Goal: Information Seeking & Learning: Learn about a topic

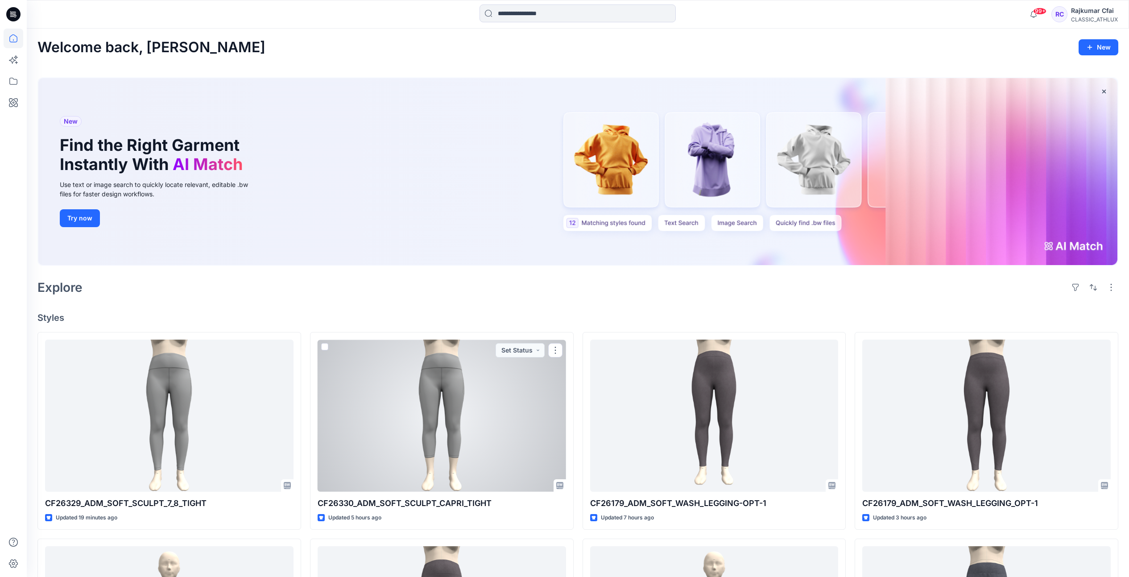
scroll to position [167, 0]
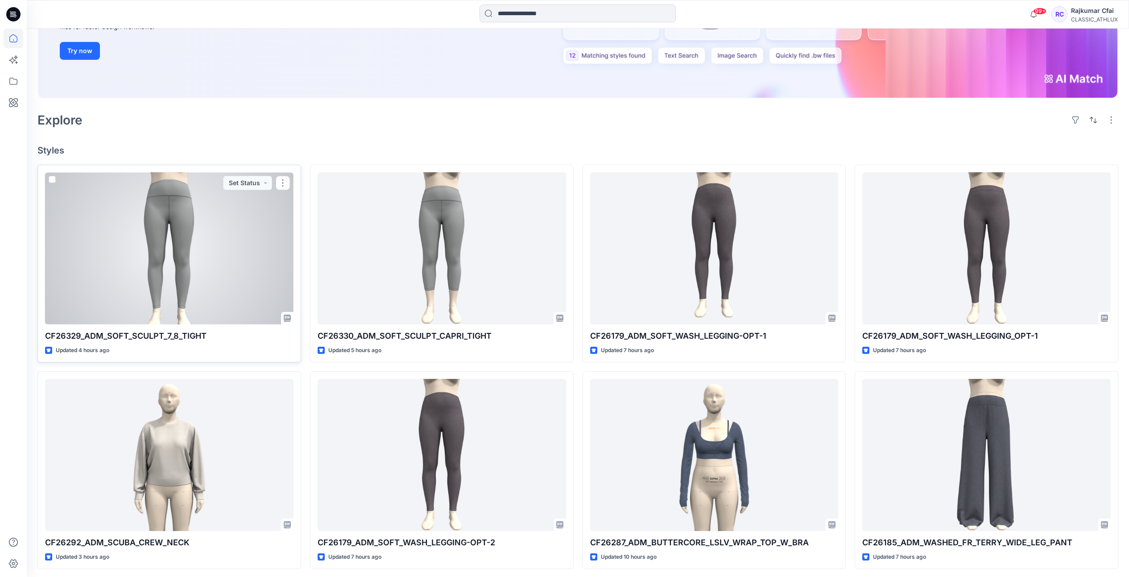
click at [210, 265] on div at bounding box center [169, 248] width 248 height 152
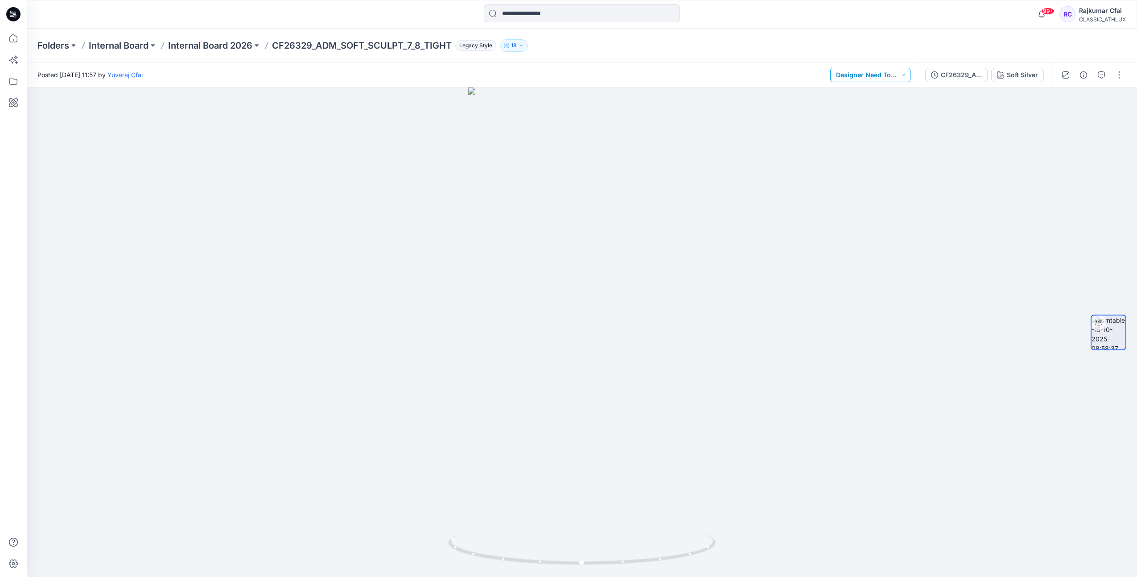
click at [903, 73] on button "Designer Need To Review" at bounding box center [870, 75] width 80 height 14
click at [853, 271] on div at bounding box center [582, 331] width 1110 height 489
click at [12, 14] on icon at bounding box center [11, 14] width 3 height 0
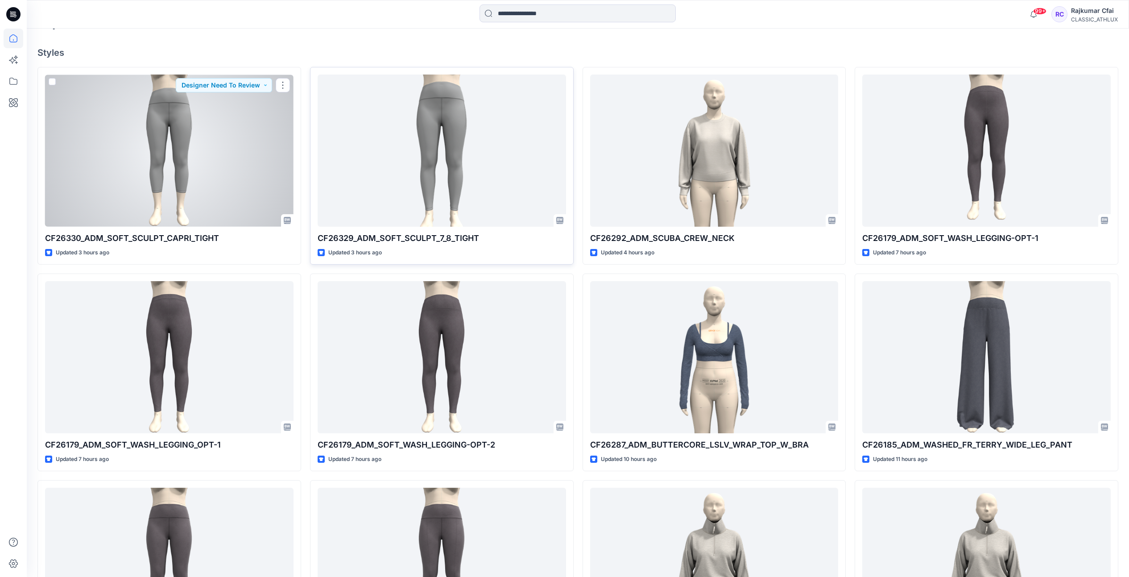
scroll to position [279, 0]
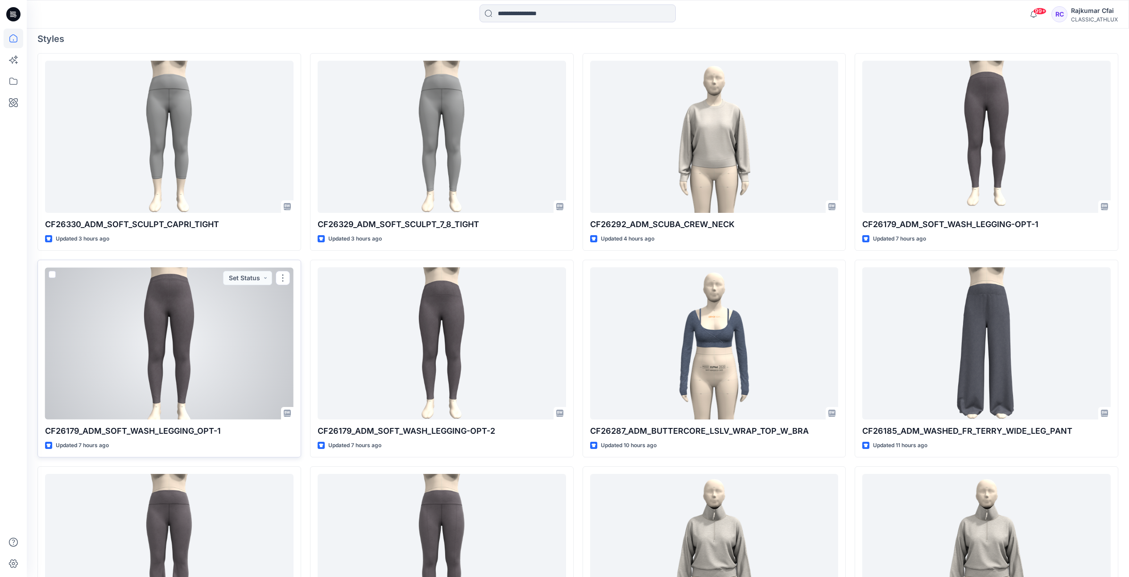
click at [244, 303] on div at bounding box center [169, 343] width 248 height 152
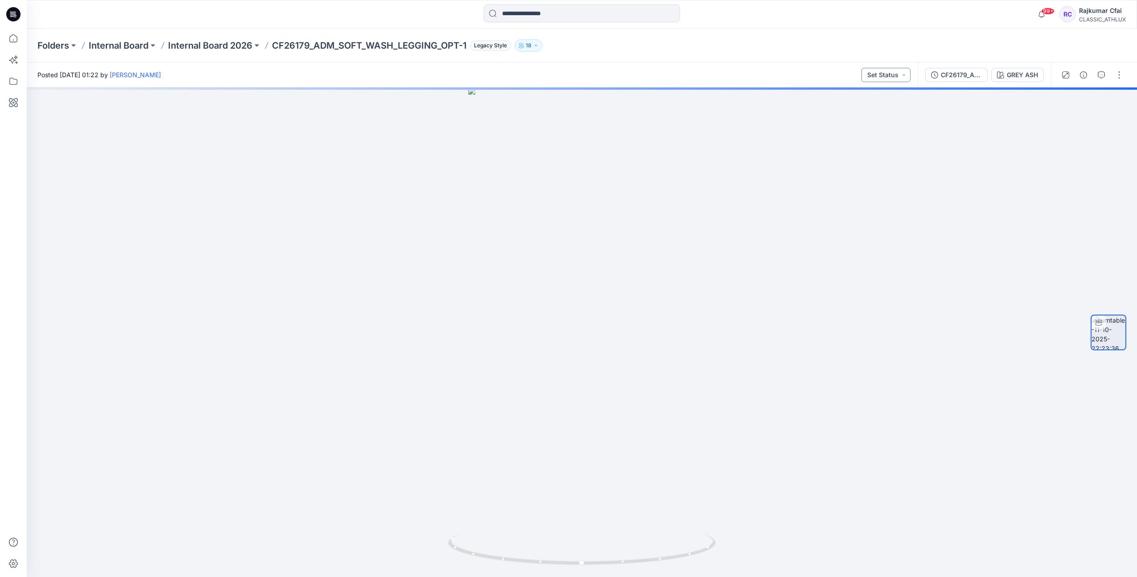
click at [907, 73] on button "Set Status" at bounding box center [885, 75] width 49 height 14
click at [873, 175] on p "Designer Need To Review" at bounding box center [873, 175] width 50 height 12
click at [843, 263] on div at bounding box center [582, 331] width 1110 height 489
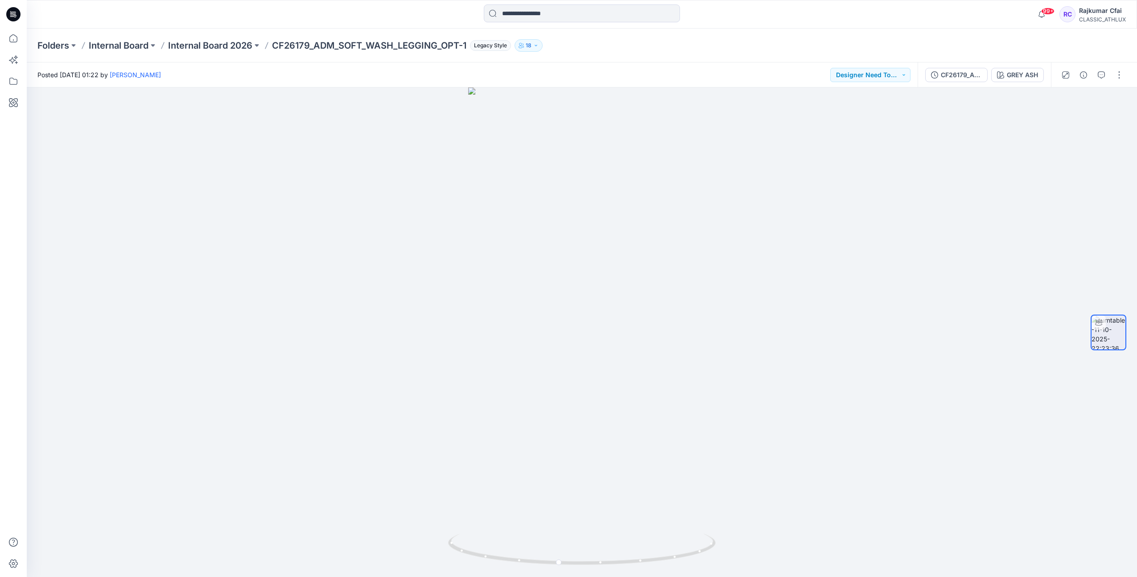
click at [12, 13] on icon at bounding box center [13, 14] width 14 height 14
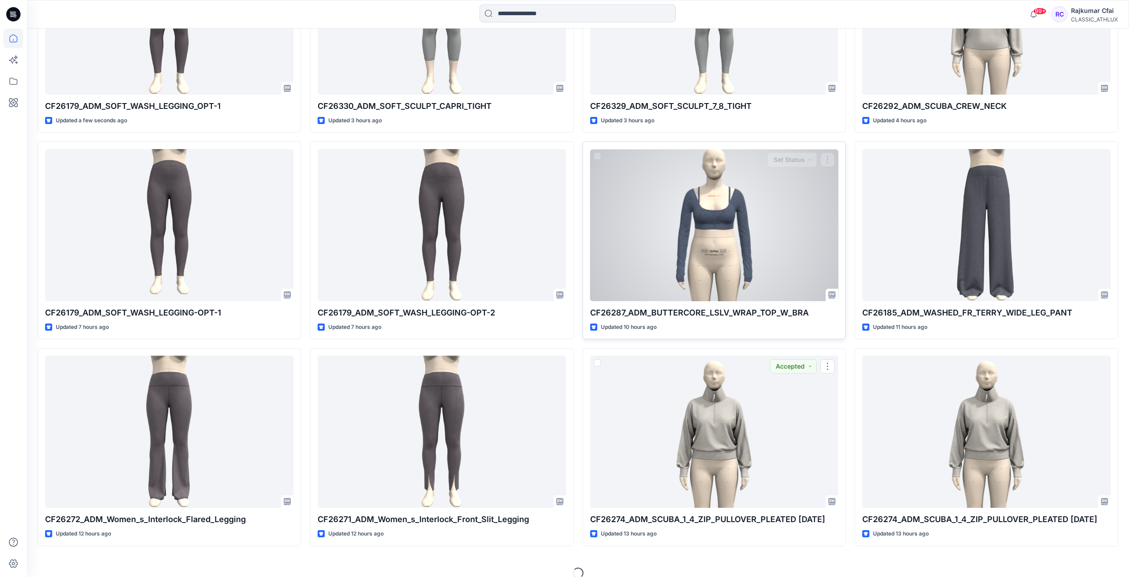
scroll to position [409, 0]
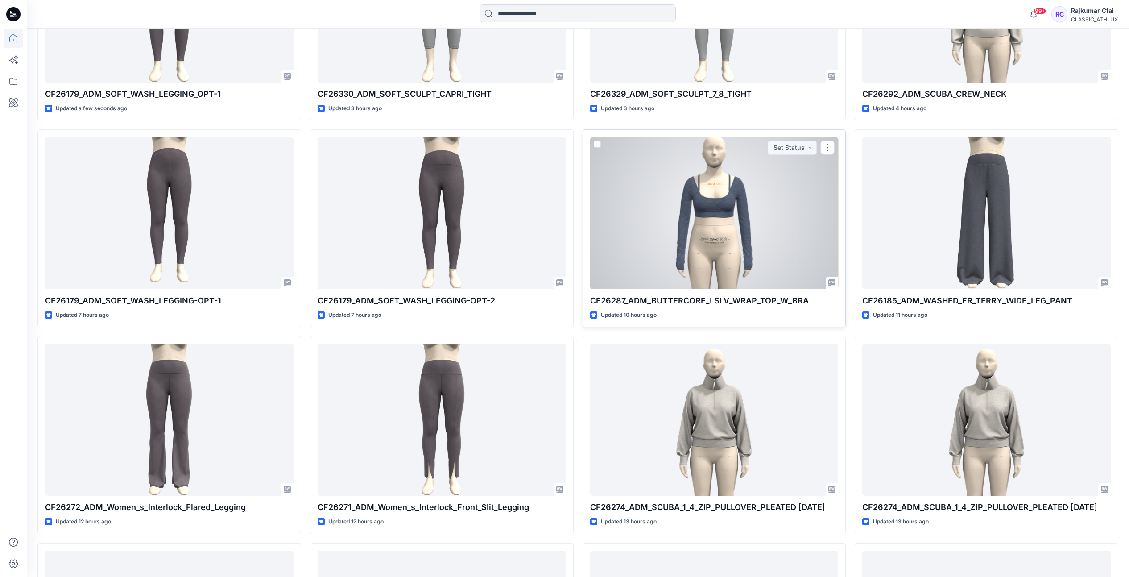
drag, startPoint x: 761, startPoint y: 183, endPoint x: 783, endPoint y: 171, distance: 24.9
click at [761, 184] on div at bounding box center [714, 213] width 248 height 152
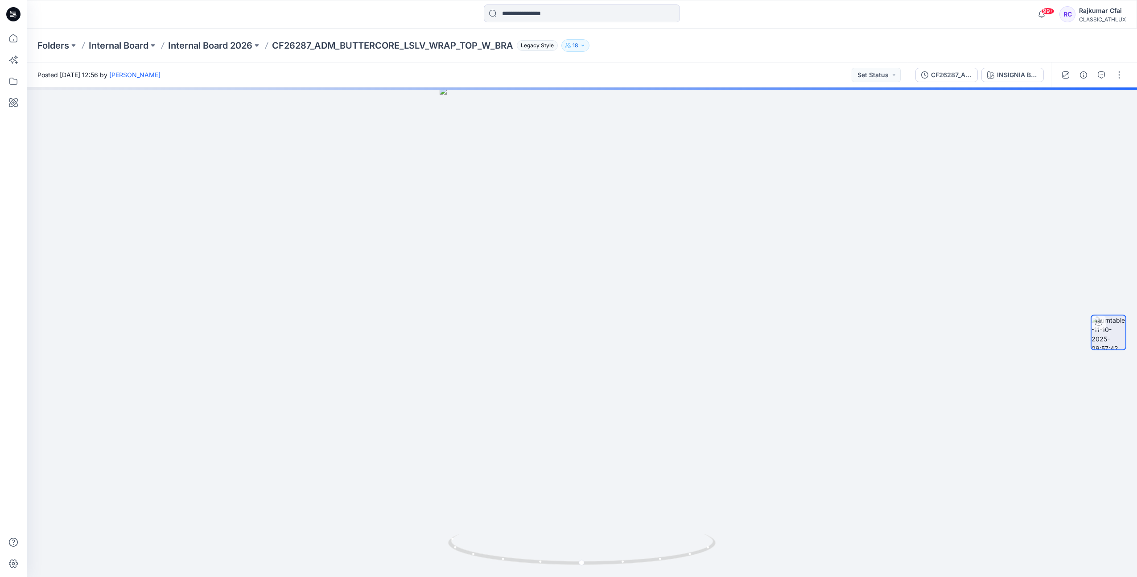
drag, startPoint x: 891, startPoint y: 79, endPoint x: 893, endPoint y: 84, distance: 5.4
click at [891, 79] on button "Set Status" at bounding box center [876, 75] width 49 height 14
click at [873, 180] on p "Designer Need To Review" at bounding box center [864, 175] width 50 height 12
drag, startPoint x: 973, startPoint y: 199, endPoint x: 896, endPoint y: 192, distance: 77.9
click at [972, 200] on div at bounding box center [582, 331] width 1110 height 489
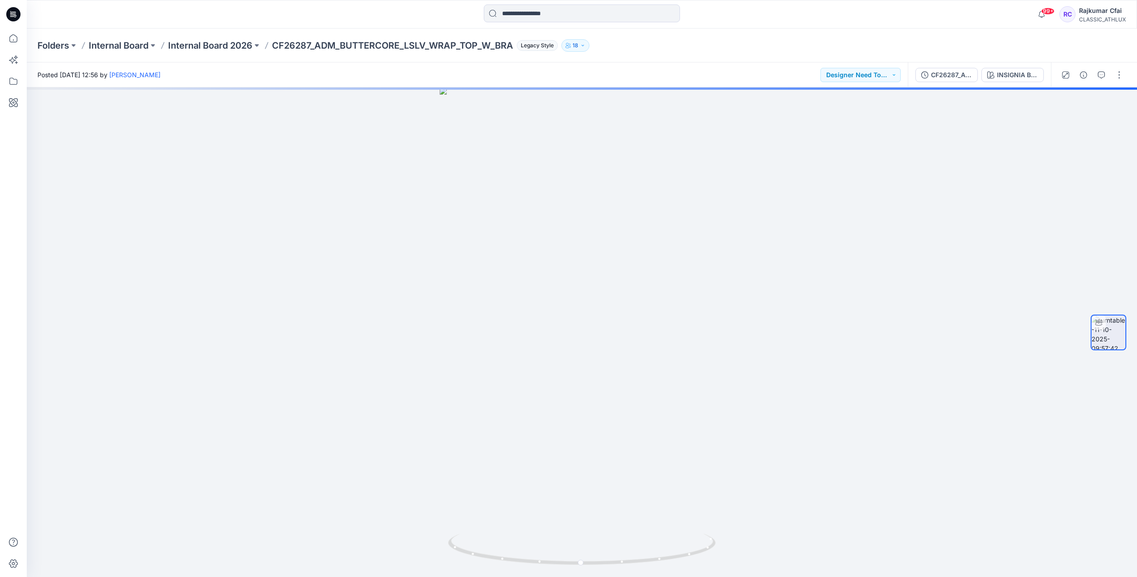
click at [16, 16] on icon at bounding box center [13, 14] width 14 height 14
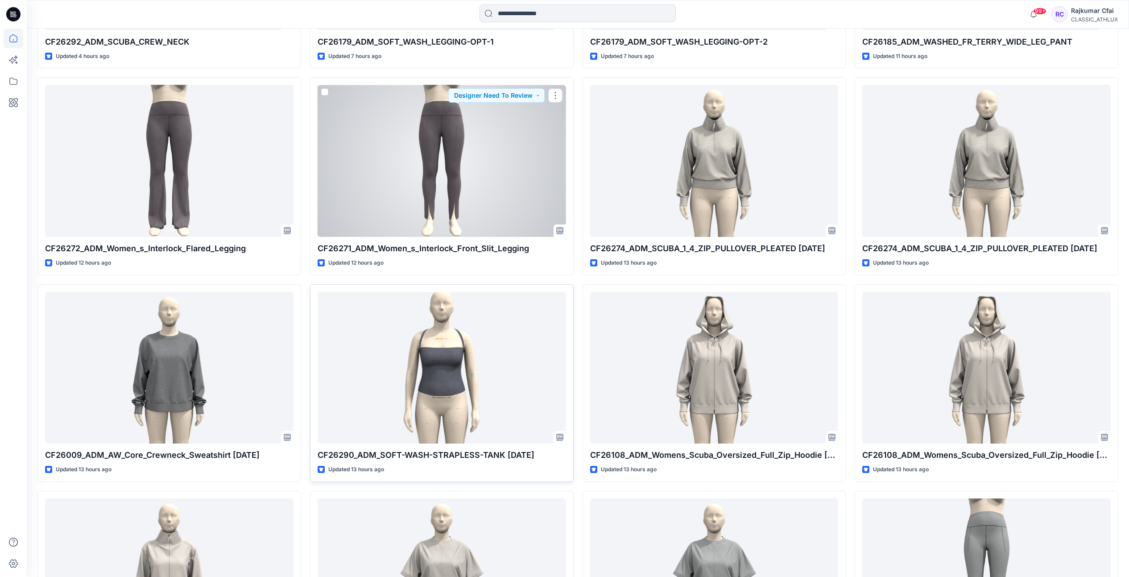
scroll to position [669, 0]
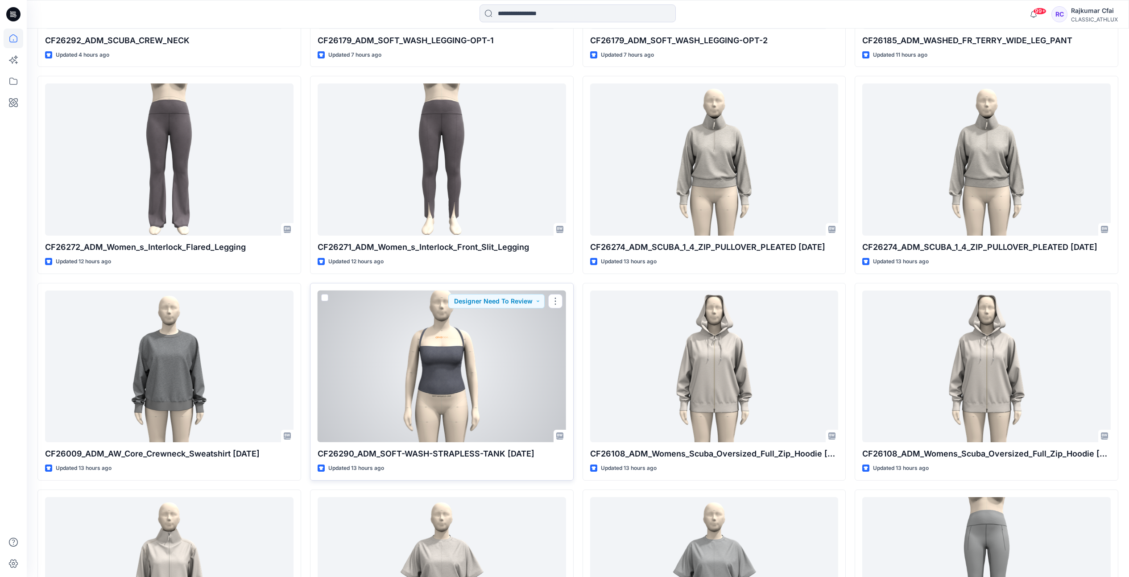
click at [416, 388] on div at bounding box center [441, 366] width 248 height 152
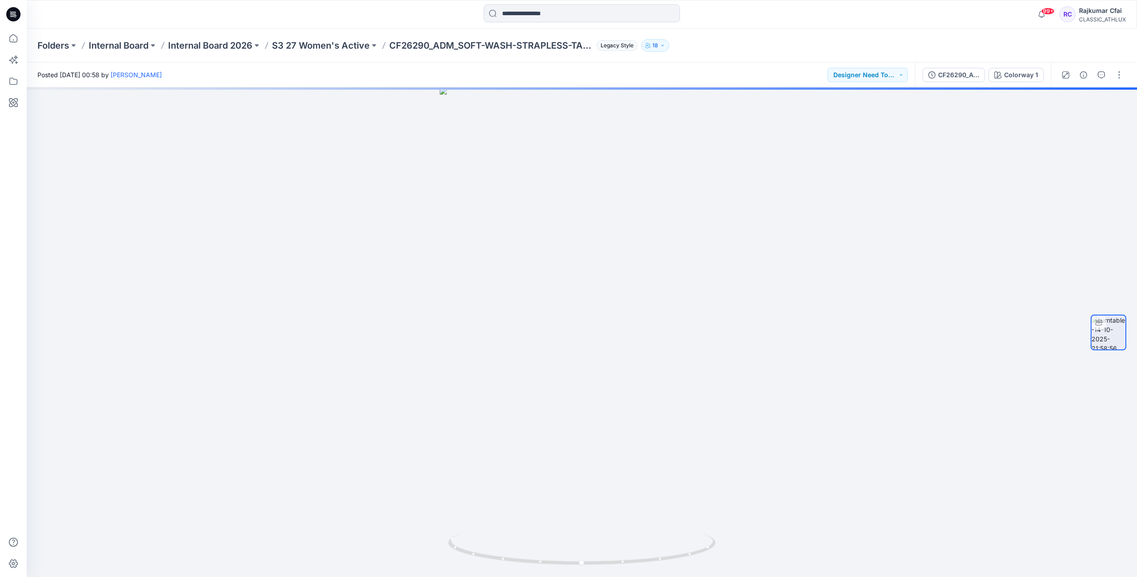
click at [11, 12] on icon at bounding box center [11, 12] width 2 height 0
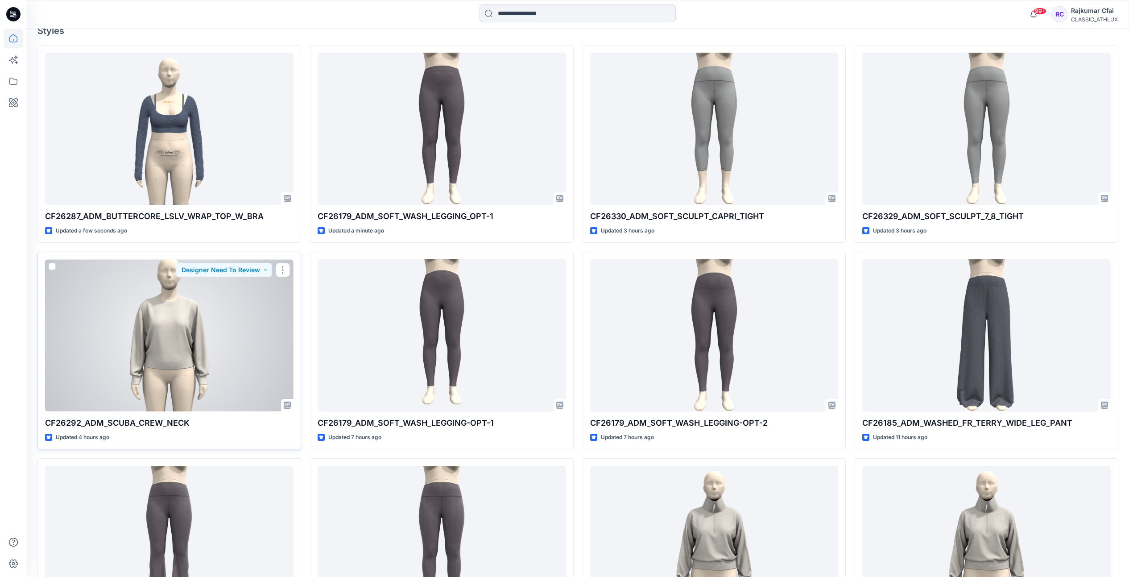
scroll to position [334, 0]
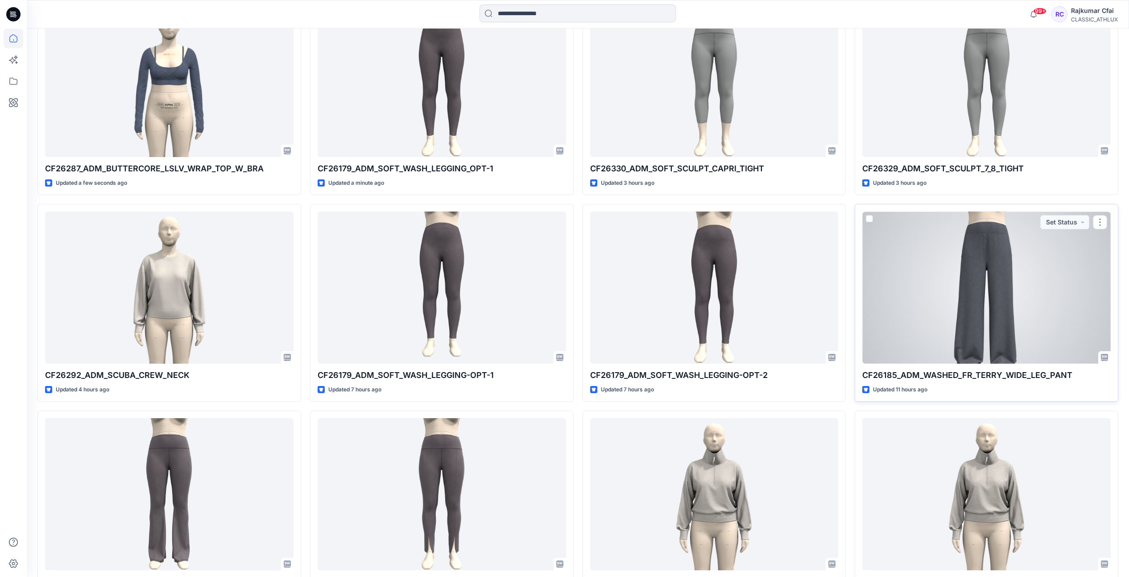
click at [1049, 257] on div at bounding box center [986, 287] width 248 height 152
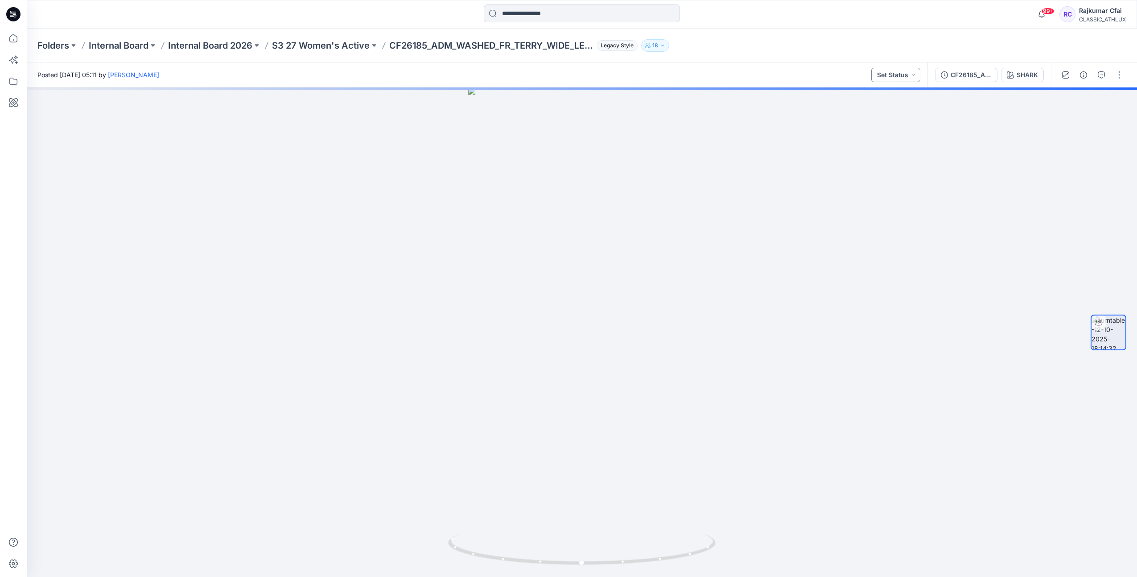
click at [913, 76] on button "Set Status" at bounding box center [895, 75] width 49 height 14
click at [863, 179] on p "Designer Need To Review" at bounding box center [883, 175] width 50 height 12
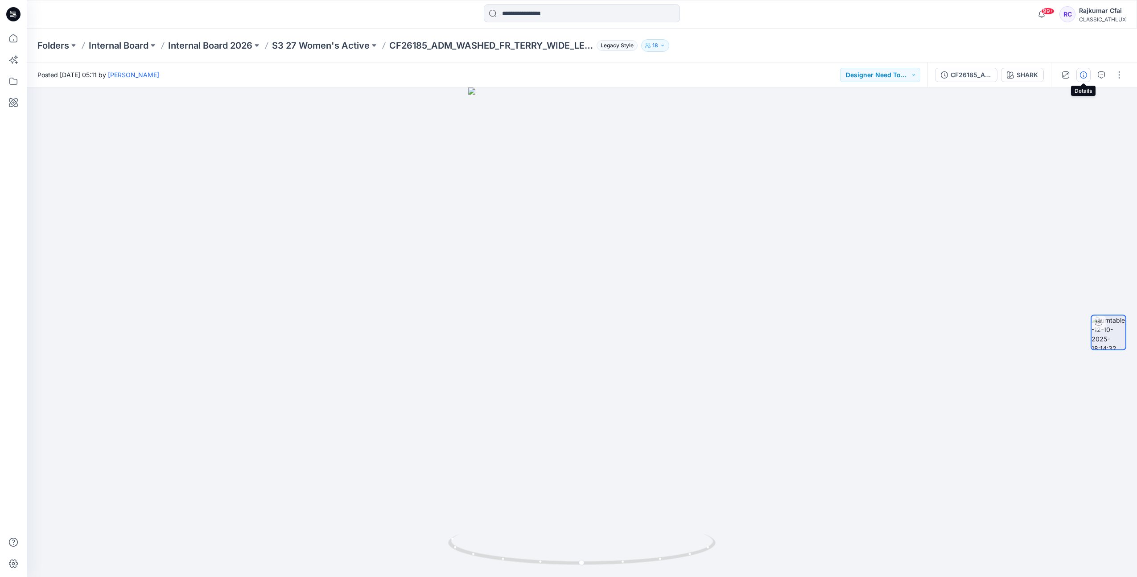
click at [1085, 75] on icon "button" at bounding box center [1083, 74] width 7 height 7
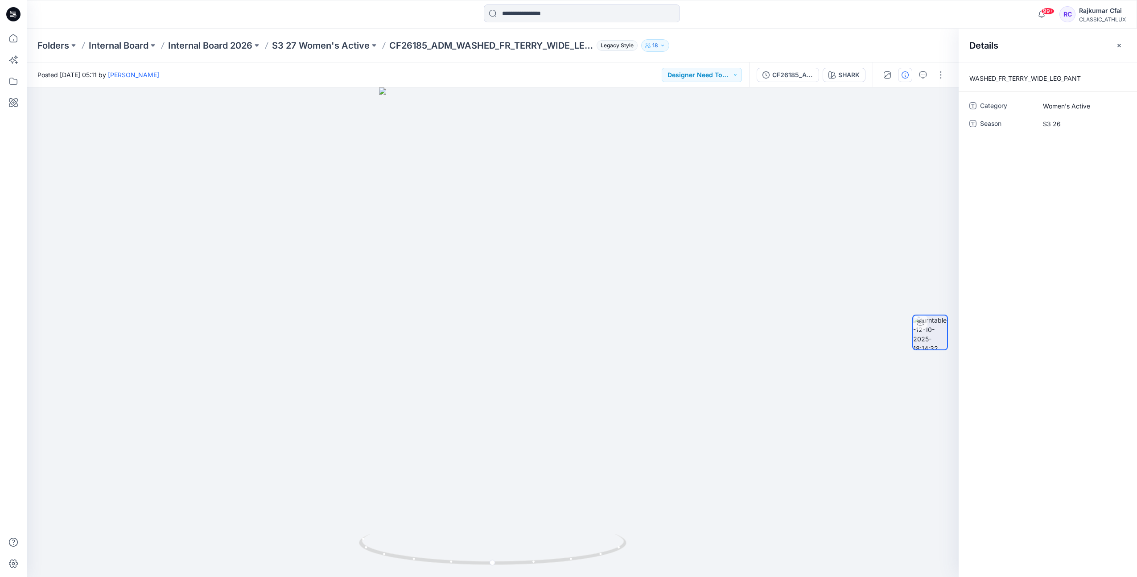
click at [13, 12] on icon at bounding box center [13, 14] width 14 height 14
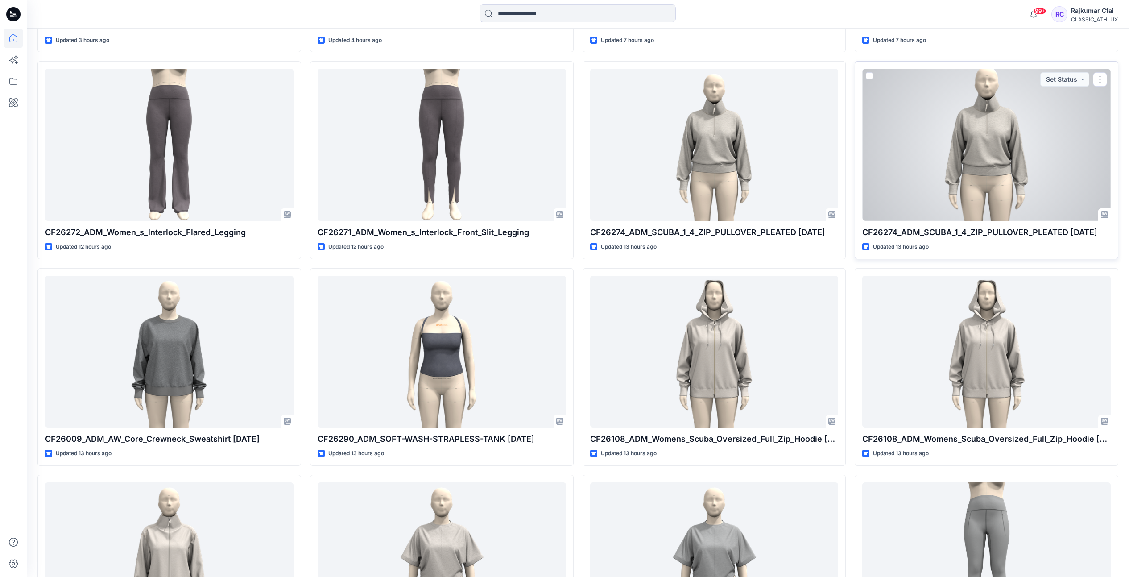
scroll to position [638, 0]
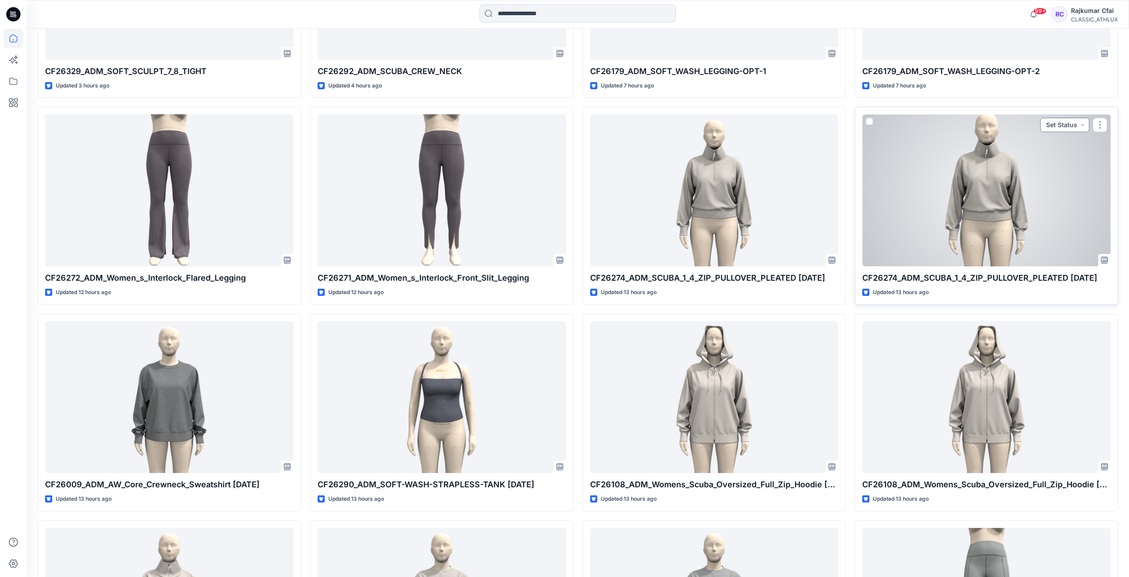
click at [1081, 123] on button "Set Status" at bounding box center [1064, 125] width 49 height 14
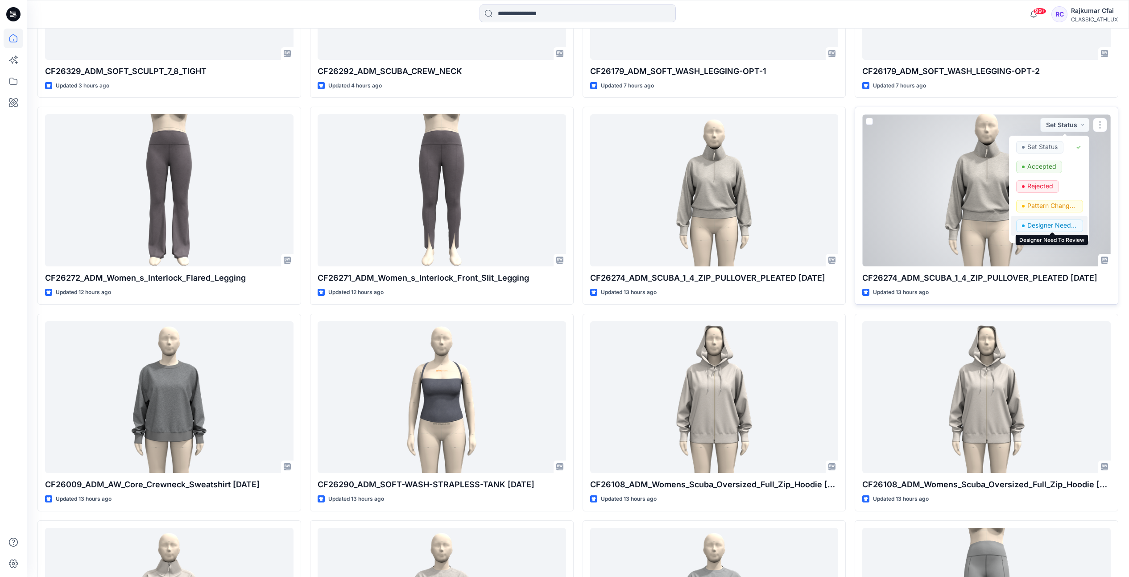
click at [1045, 229] on p "Designer Need To Review" at bounding box center [1052, 225] width 50 height 12
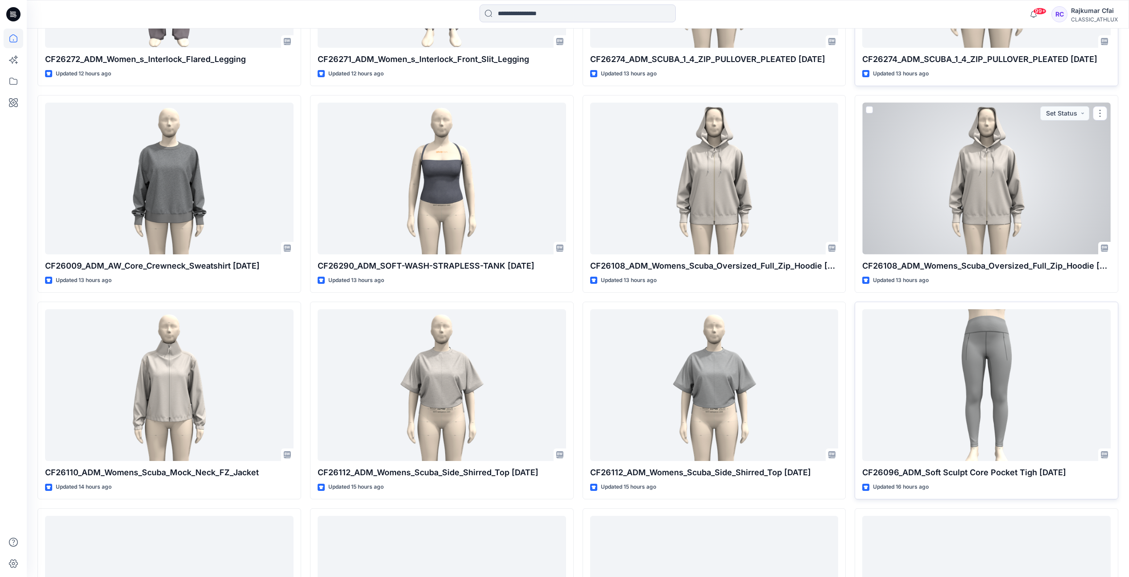
scroll to position [917, 0]
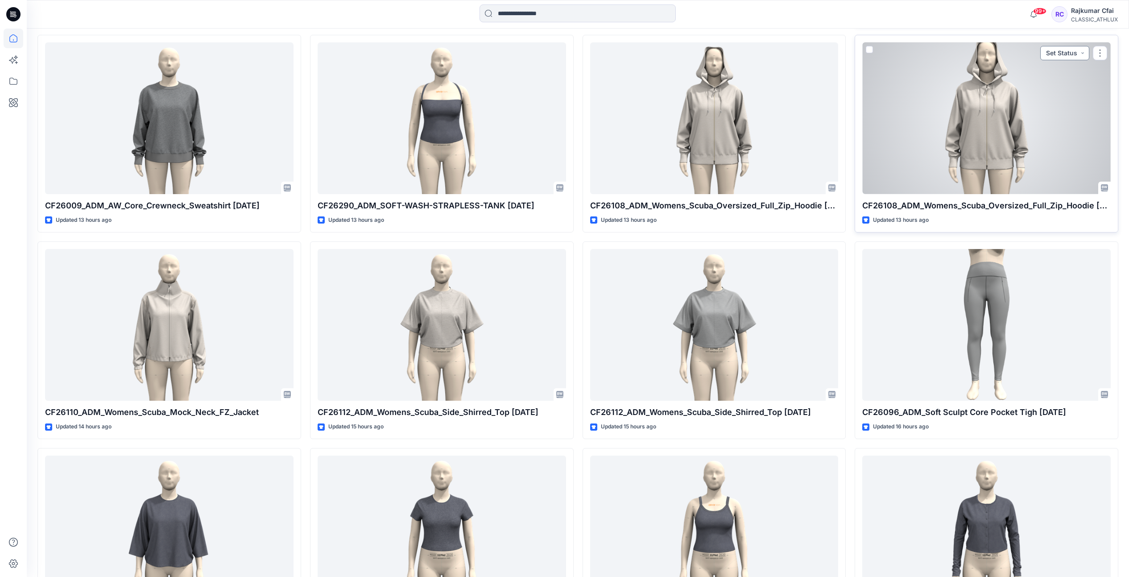
click at [1080, 54] on button "Set Status" at bounding box center [1064, 53] width 49 height 14
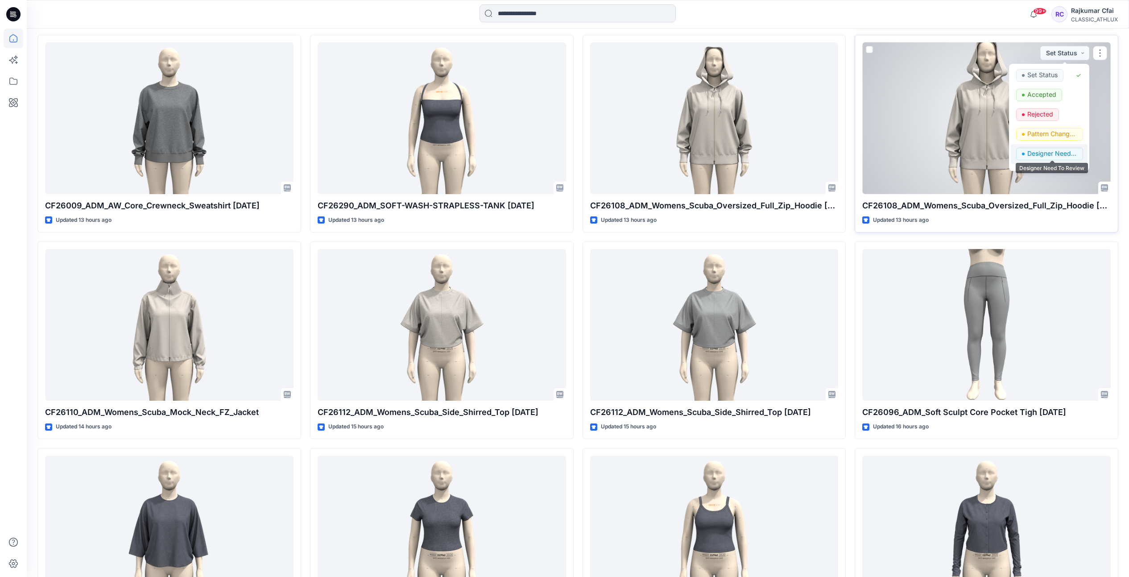
click at [1047, 156] on p "Designer Need To Review" at bounding box center [1052, 154] width 50 height 12
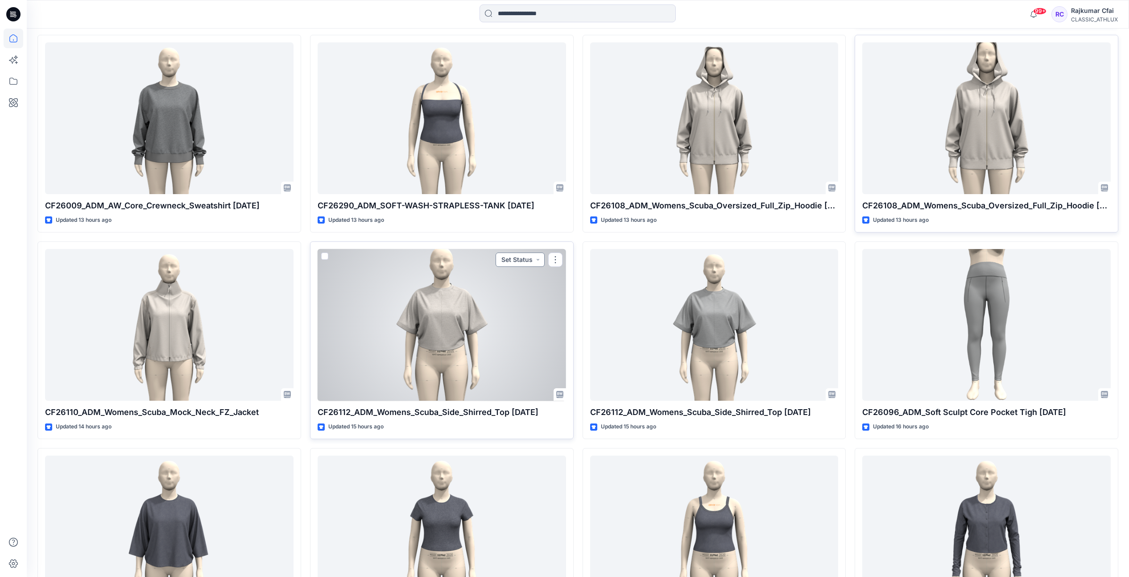
click at [538, 258] on button "Set Status" at bounding box center [519, 259] width 49 height 14
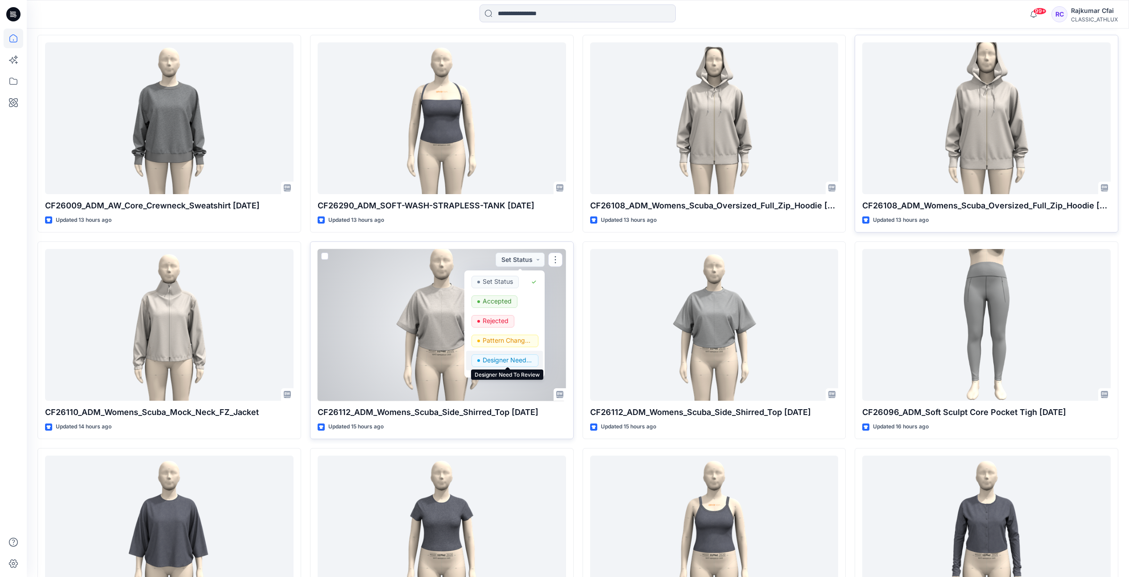
click at [493, 358] on p "Designer Need To Review" at bounding box center [507, 360] width 50 height 12
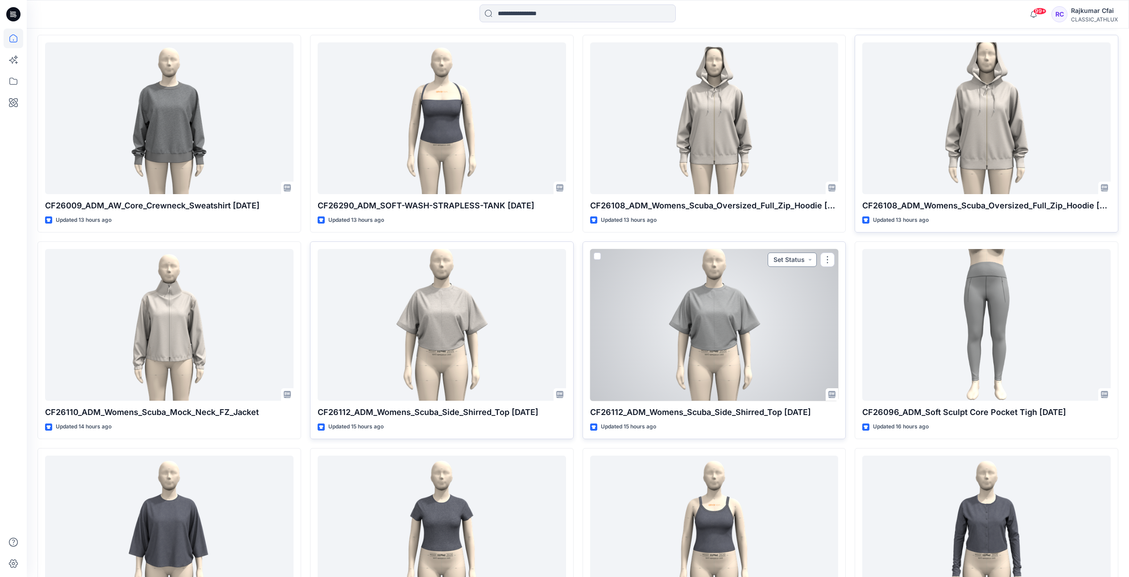
click at [807, 259] on button "Set Status" at bounding box center [791, 259] width 49 height 14
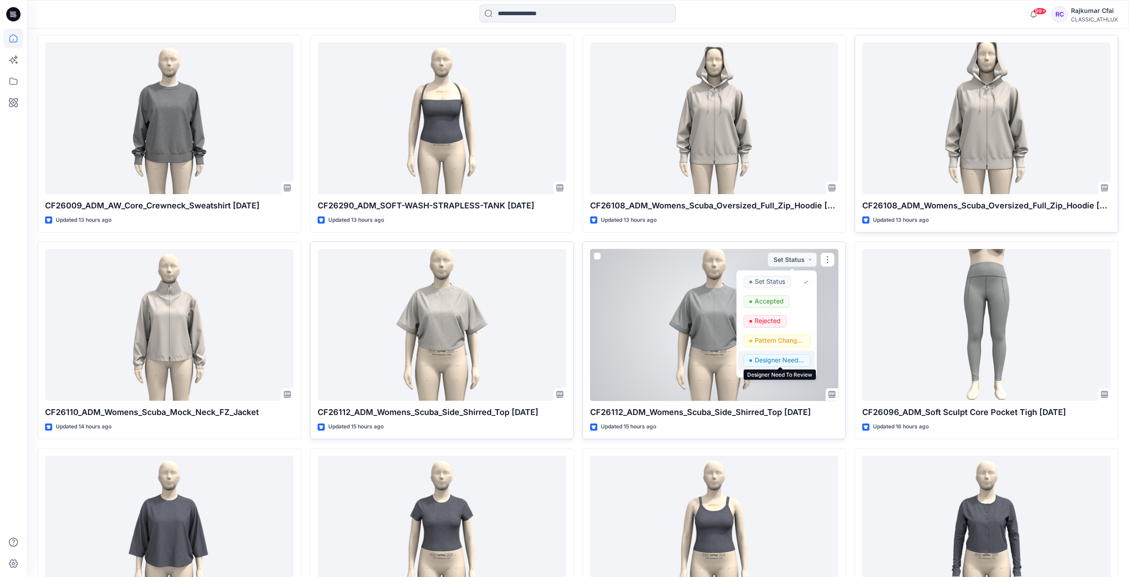
click at [770, 358] on p "Designer Need To Review" at bounding box center [779, 360] width 50 height 12
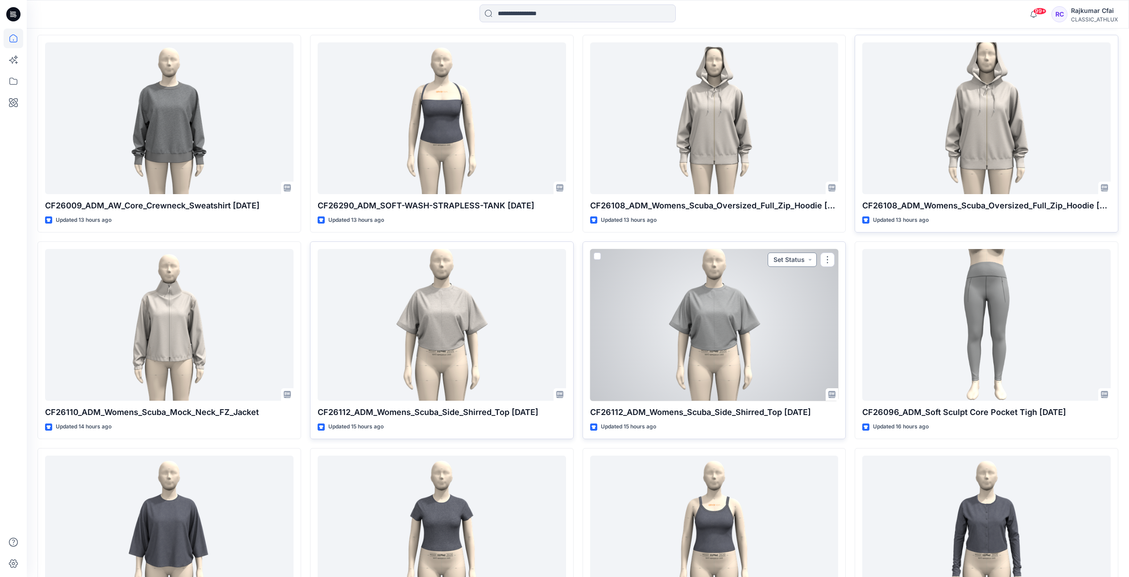
drag, startPoint x: 808, startPoint y: 258, endPoint x: 808, endPoint y: 265, distance: 6.7
click at [808, 259] on button "Set Status" at bounding box center [791, 259] width 49 height 14
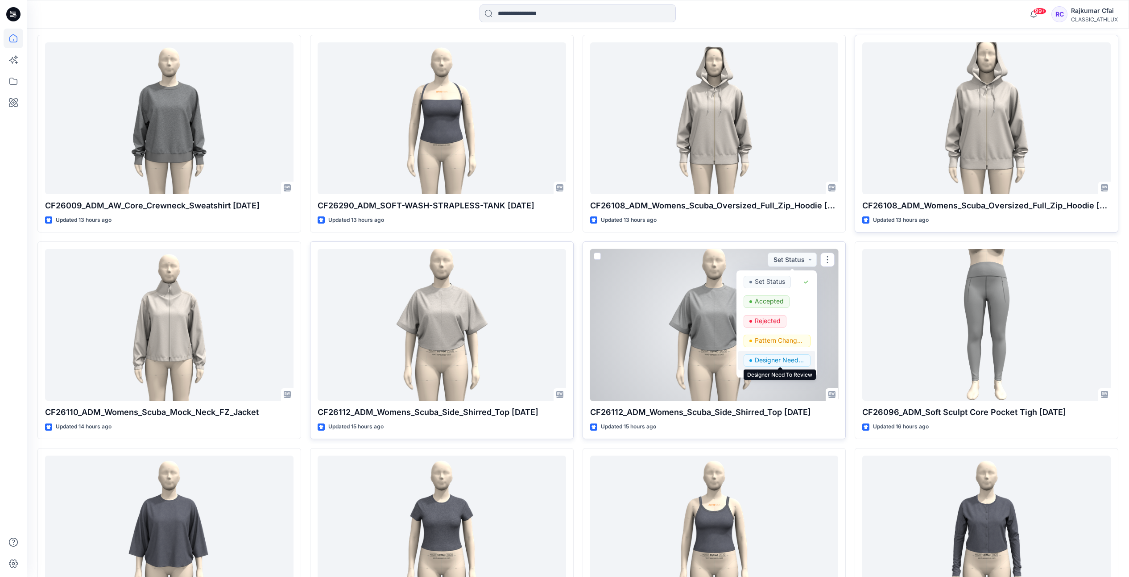
click at [775, 361] on p "Designer Need To Review" at bounding box center [779, 360] width 50 height 12
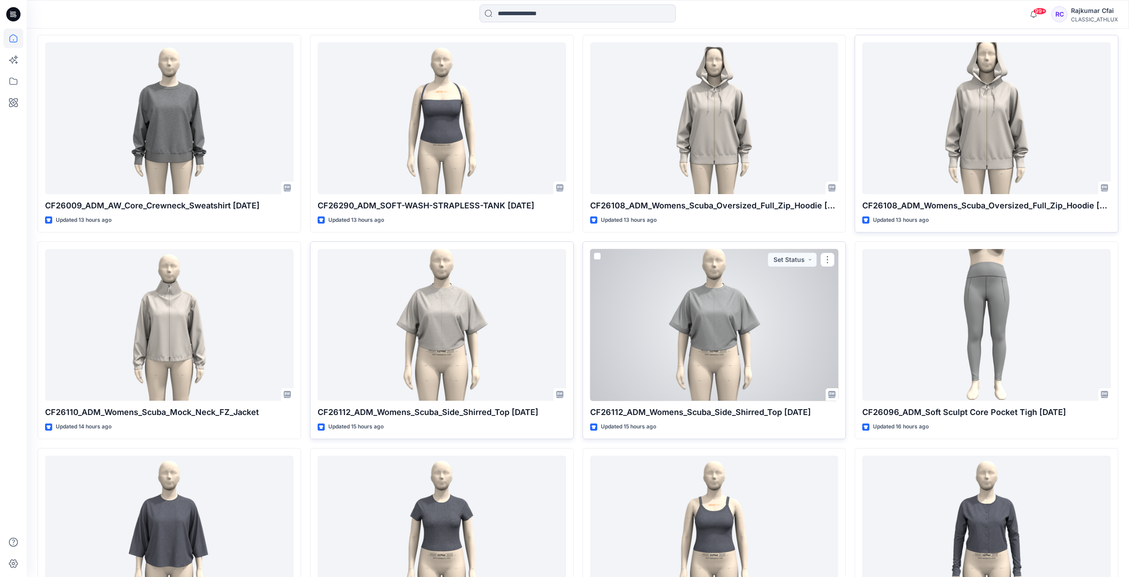
click at [725, 311] on div at bounding box center [714, 325] width 248 height 152
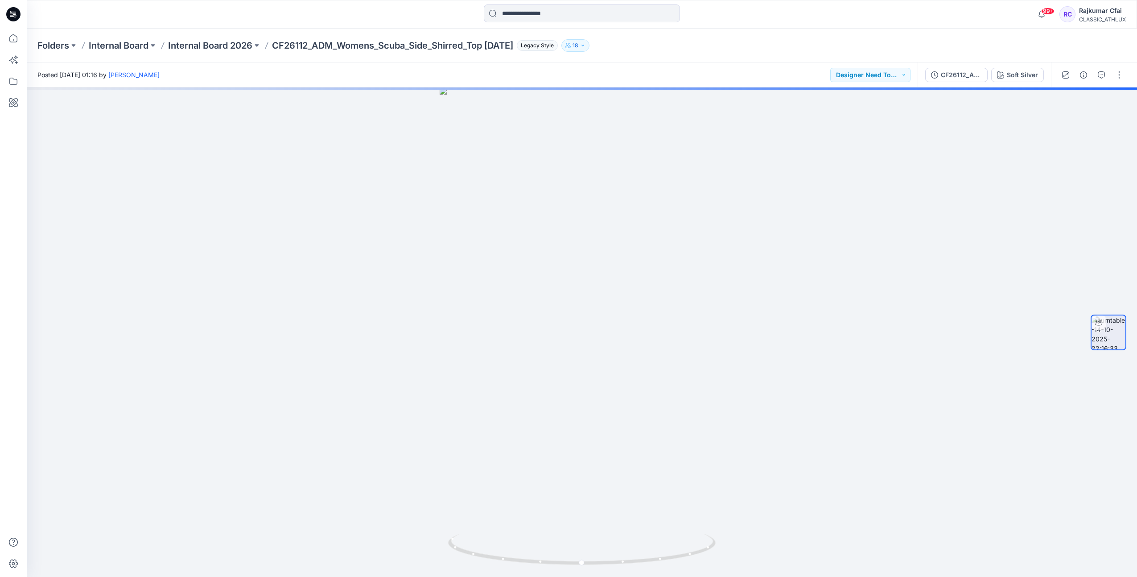
drag, startPoint x: 12, startPoint y: 15, endPoint x: 25, endPoint y: 25, distance: 16.2
click at [12, 14] on icon at bounding box center [13, 14] width 14 height 14
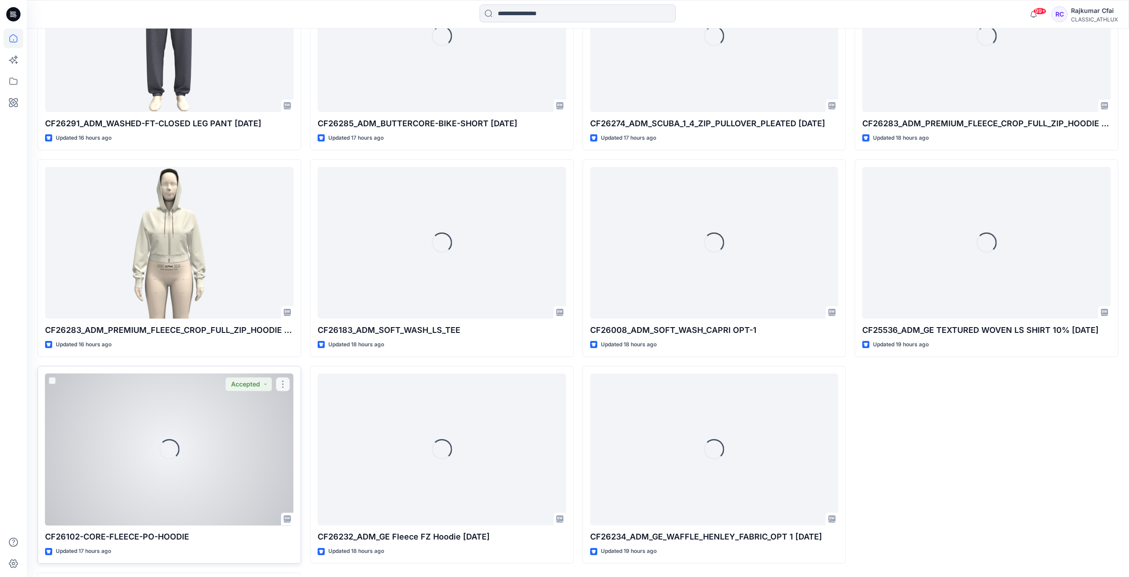
scroll to position [2490, 0]
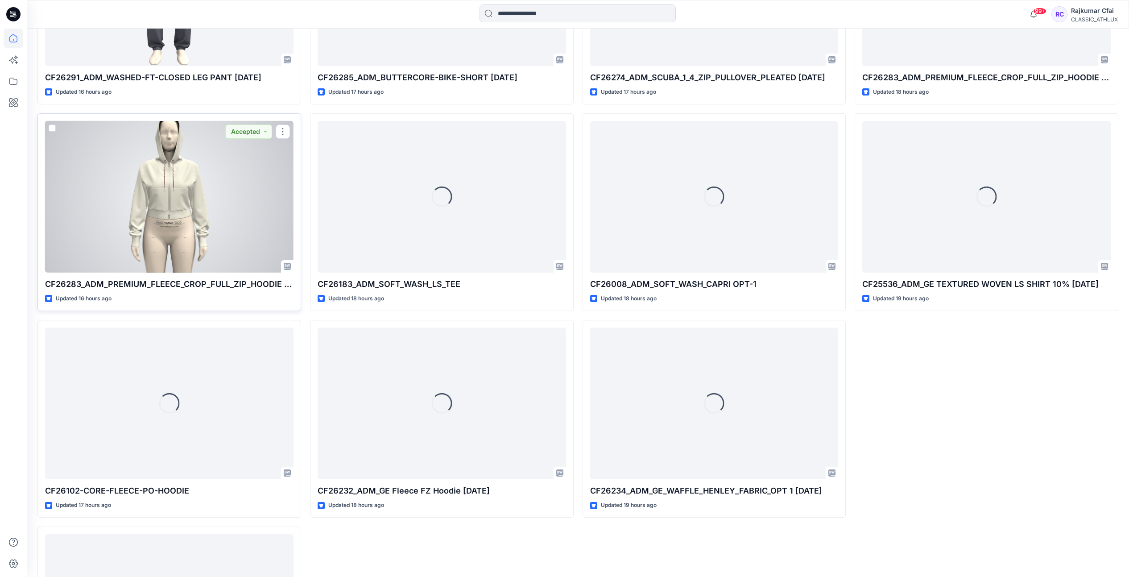
click at [206, 202] on div at bounding box center [169, 197] width 248 height 152
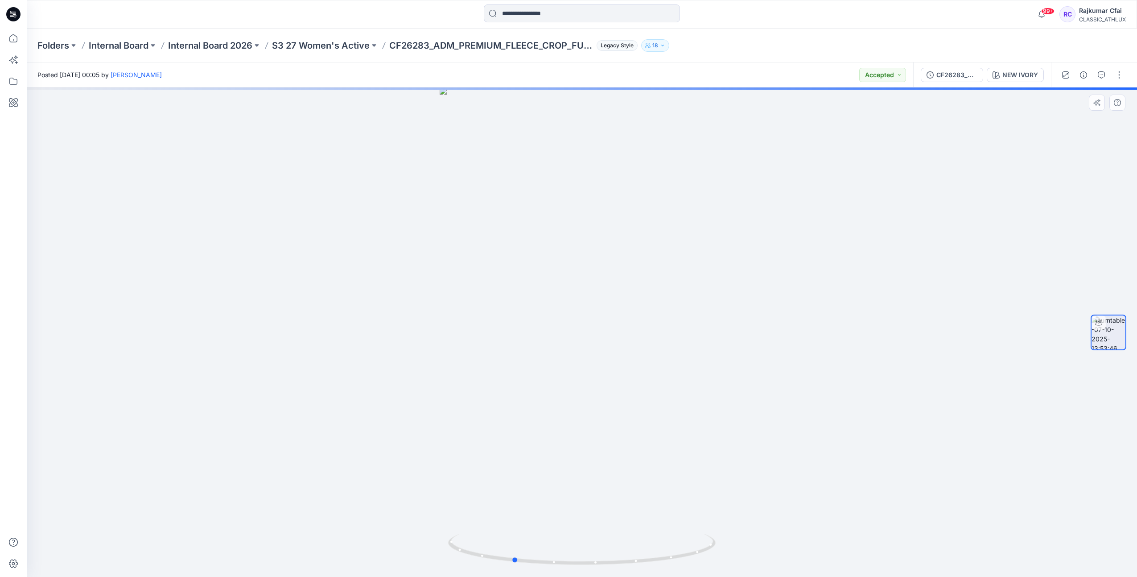
drag, startPoint x: 625, startPoint y: 367, endPoint x: 556, endPoint y: 381, distance: 70.7
click at [556, 381] on div at bounding box center [582, 331] width 1110 height 489
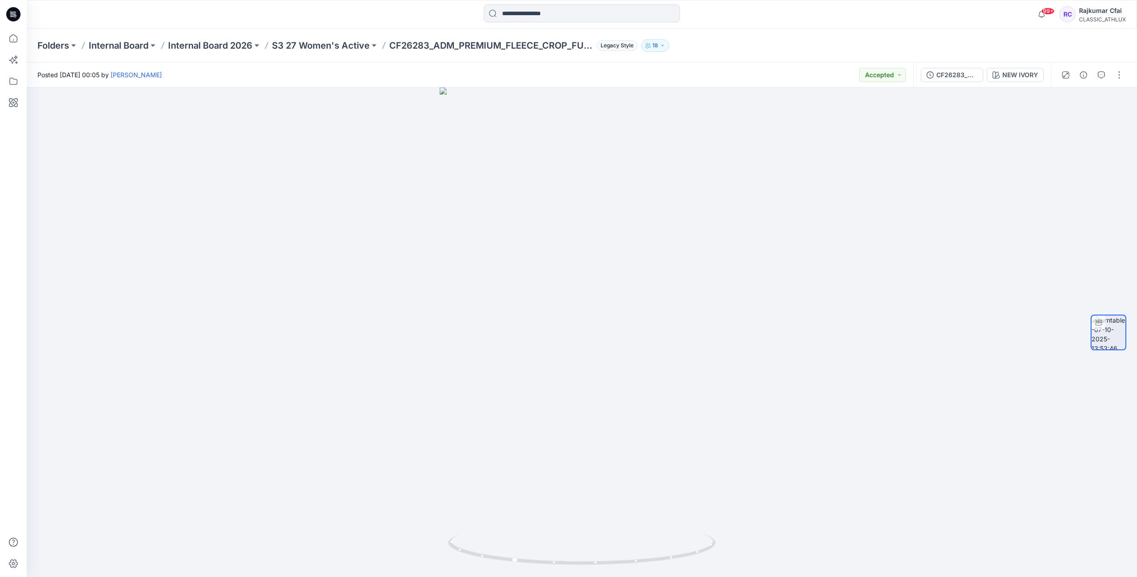
click at [15, 11] on icon at bounding box center [13, 14] width 14 height 14
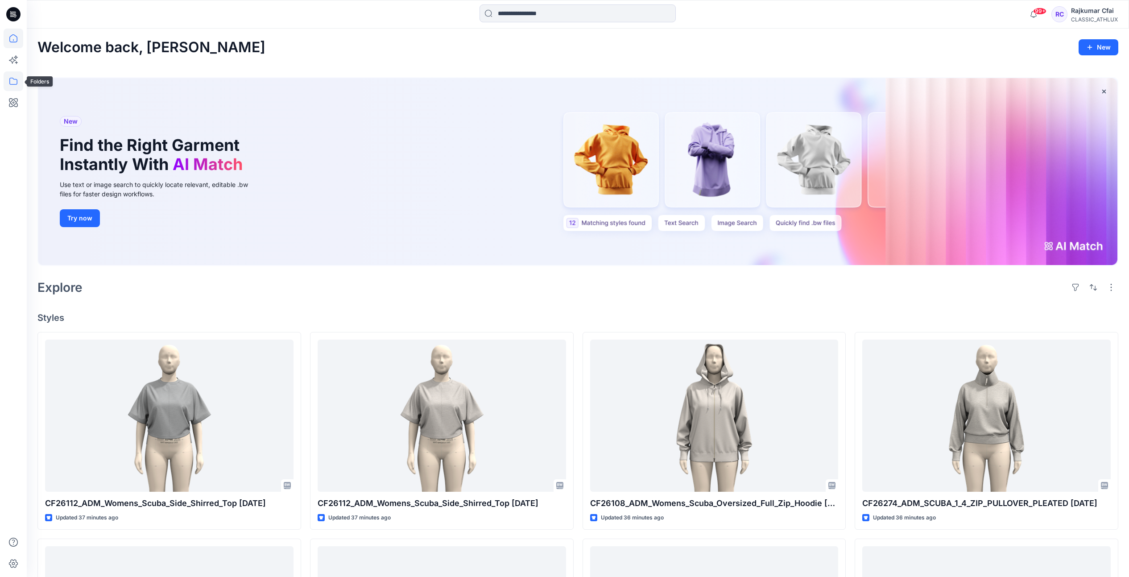
click at [13, 80] on icon at bounding box center [14, 81] width 20 height 20
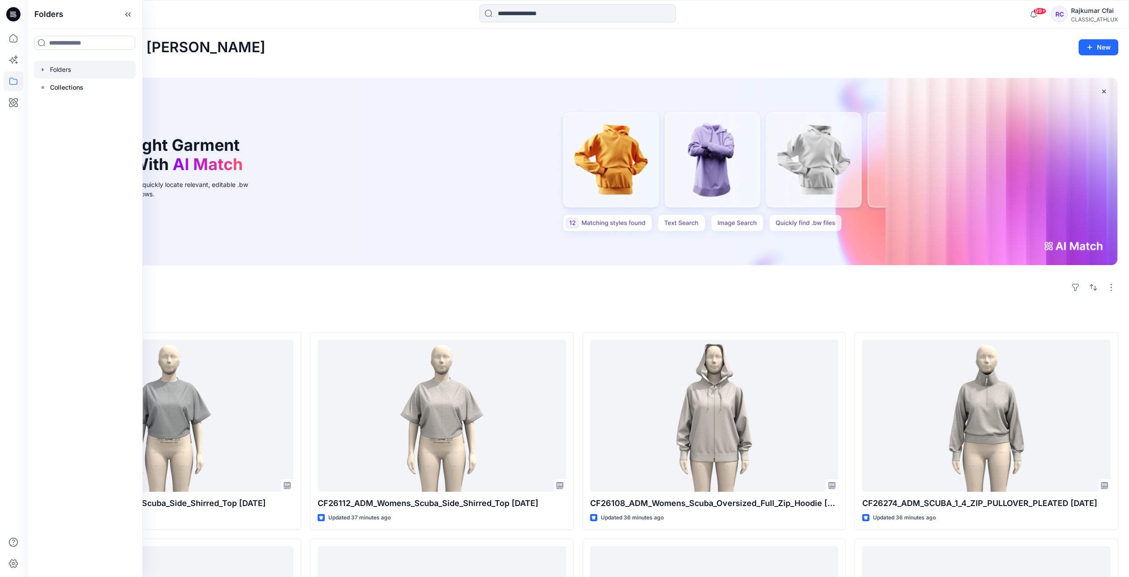
click at [55, 72] on div at bounding box center [85, 70] width 102 height 18
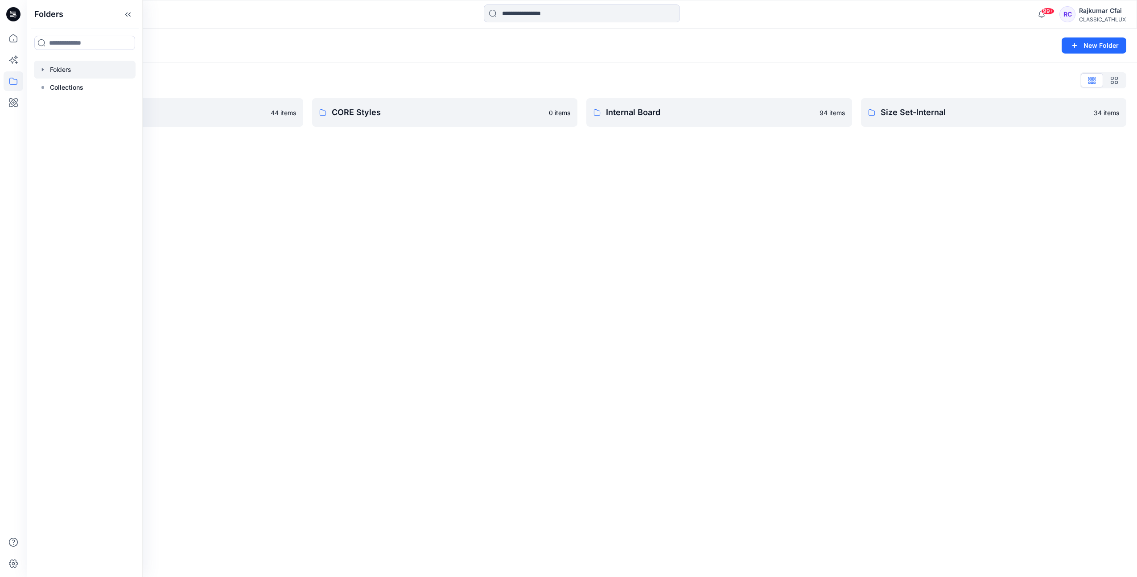
click at [800, 220] on div "Folders New Folder Folders List 3D Team 44 items CORE Styles 0 items Internal B…" at bounding box center [582, 303] width 1110 height 548
click at [690, 111] on p "Internal Board" at bounding box center [718, 112] width 225 height 12
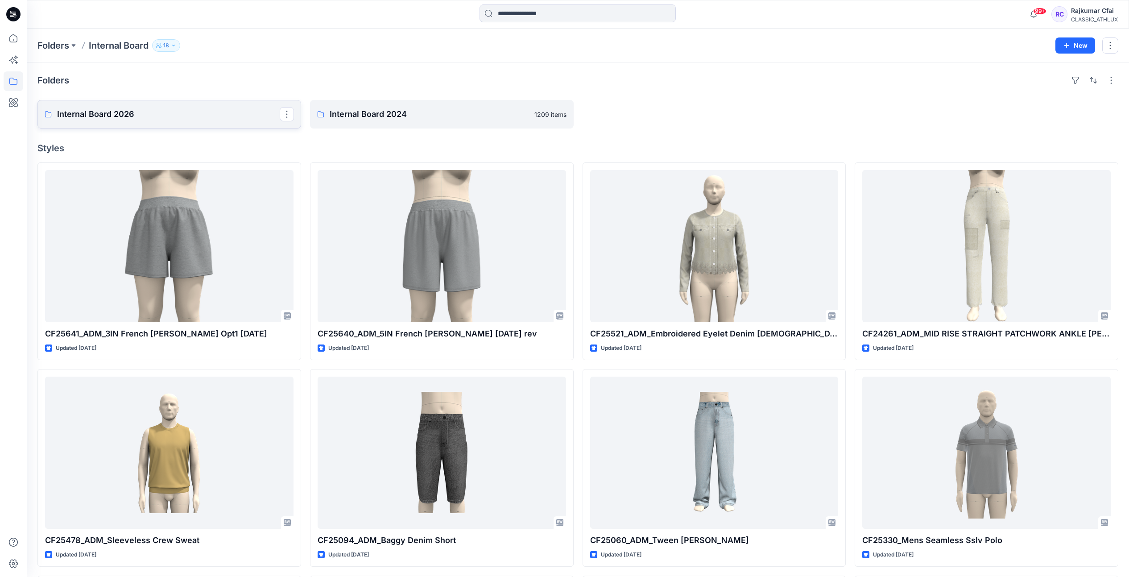
click at [204, 114] on p "Internal Board 2026" at bounding box center [168, 114] width 222 height 12
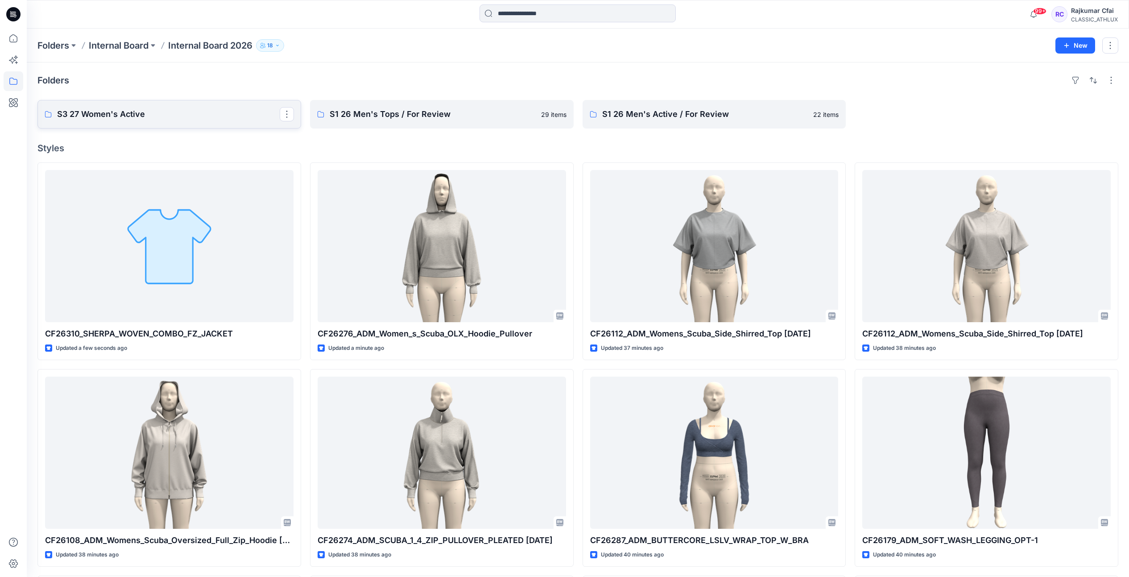
click at [152, 115] on p "S3 27 Women's Active" at bounding box center [168, 114] width 222 height 12
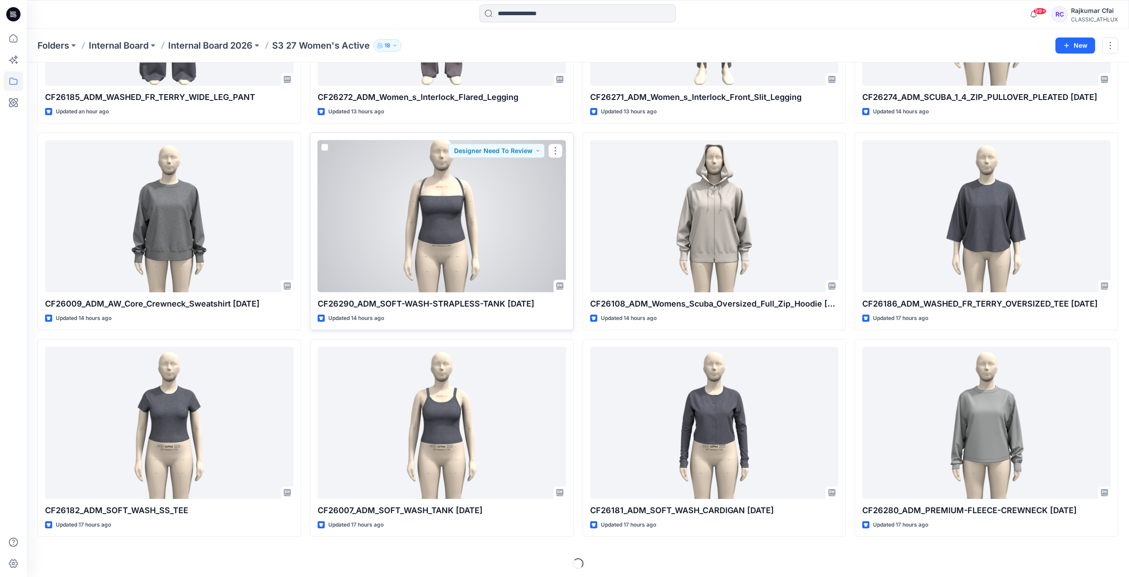
scroll to position [177, 0]
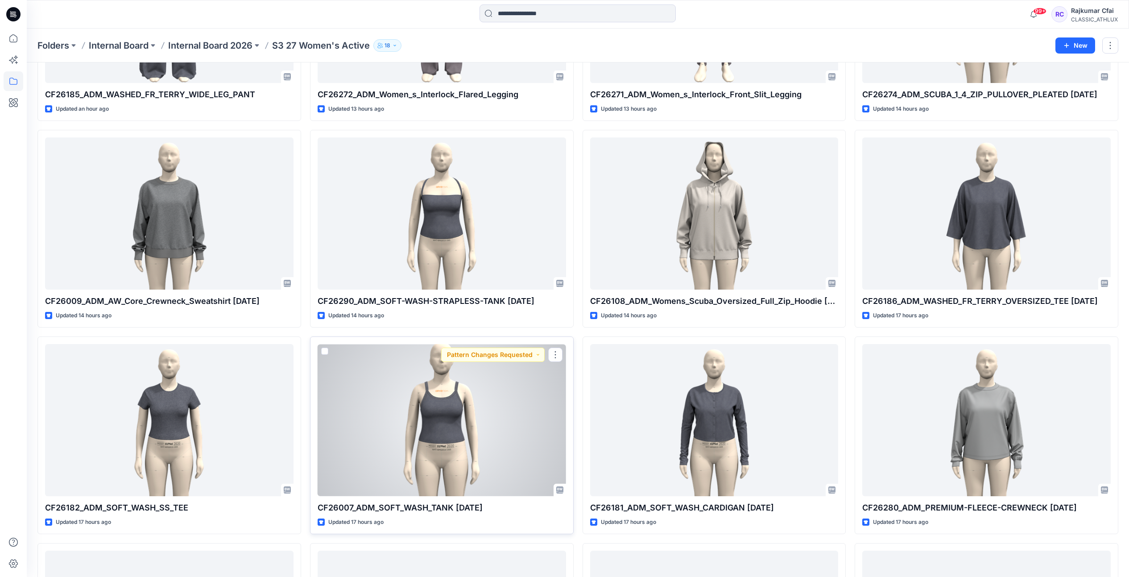
click at [454, 415] on div at bounding box center [441, 420] width 248 height 152
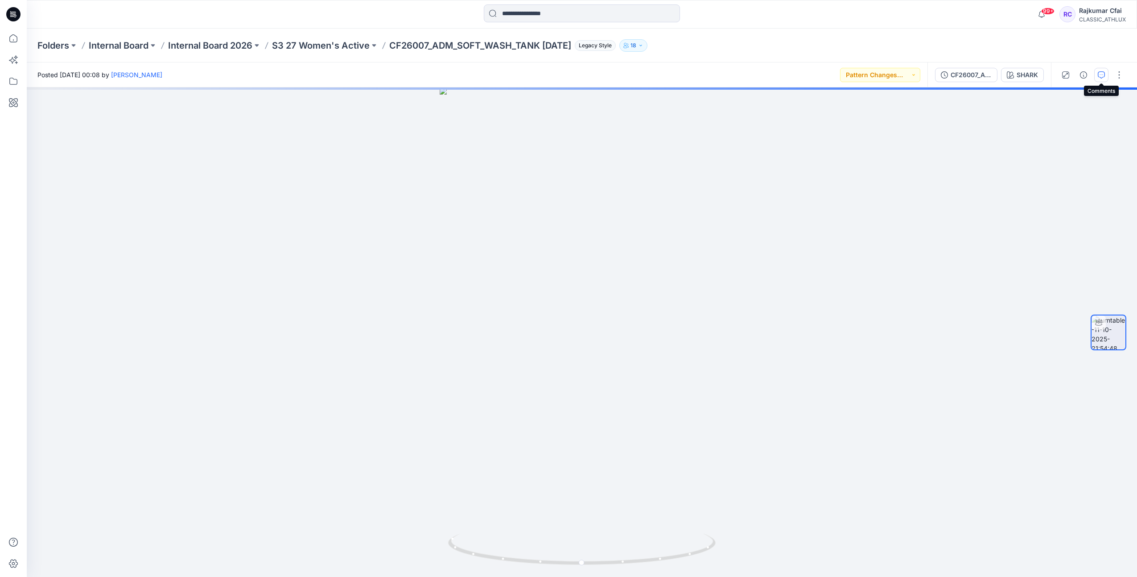
click at [1105, 74] on button "button" at bounding box center [1101, 75] width 14 height 14
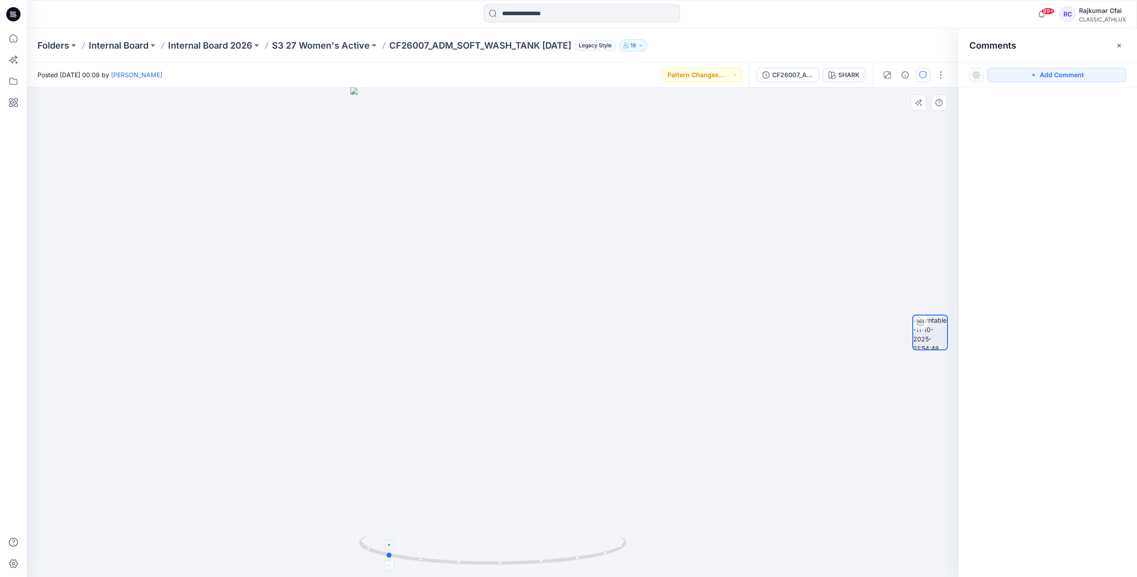
drag, startPoint x: 564, startPoint y: 559, endPoint x: 457, endPoint y: 559, distance: 107.0
click at [457, 559] on icon at bounding box center [494, 549] width 270 height 33
drag, startPoint x: 514, startPoint y: 568, endPoint x: 622, endPoint y: 551, distance: 108.9
click at [622, 551] on div at bounding box center [493, 331] width 932 height 489
click at [15, 15] on icon at bounding box center [13, 14] width 14 height 14
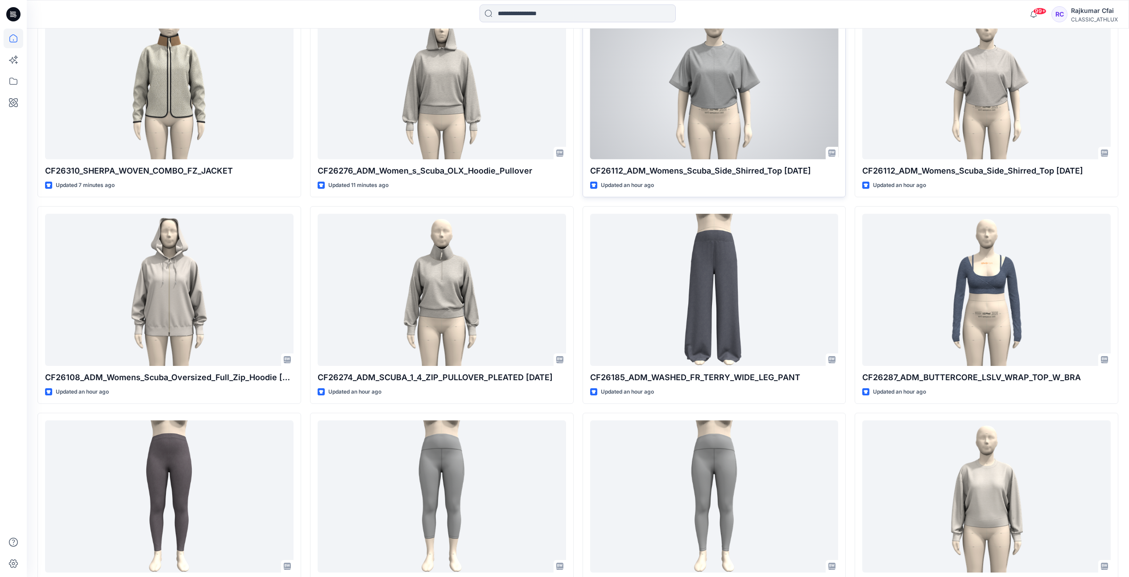
scroll to position [334, 0]
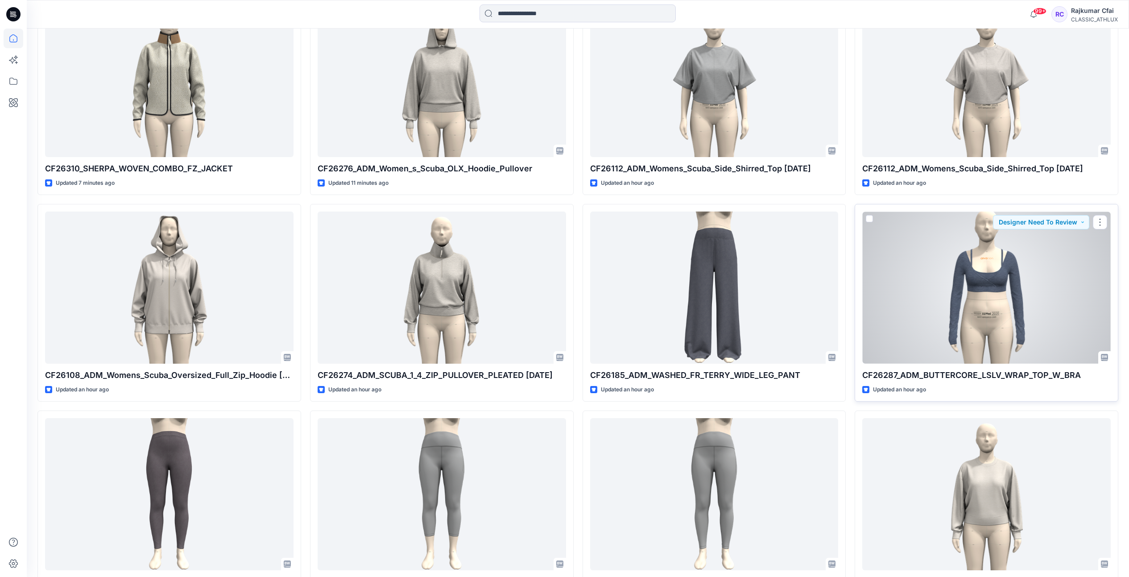
click at [988, 272] on div at bounding box center [986, 287] width 248 height 152
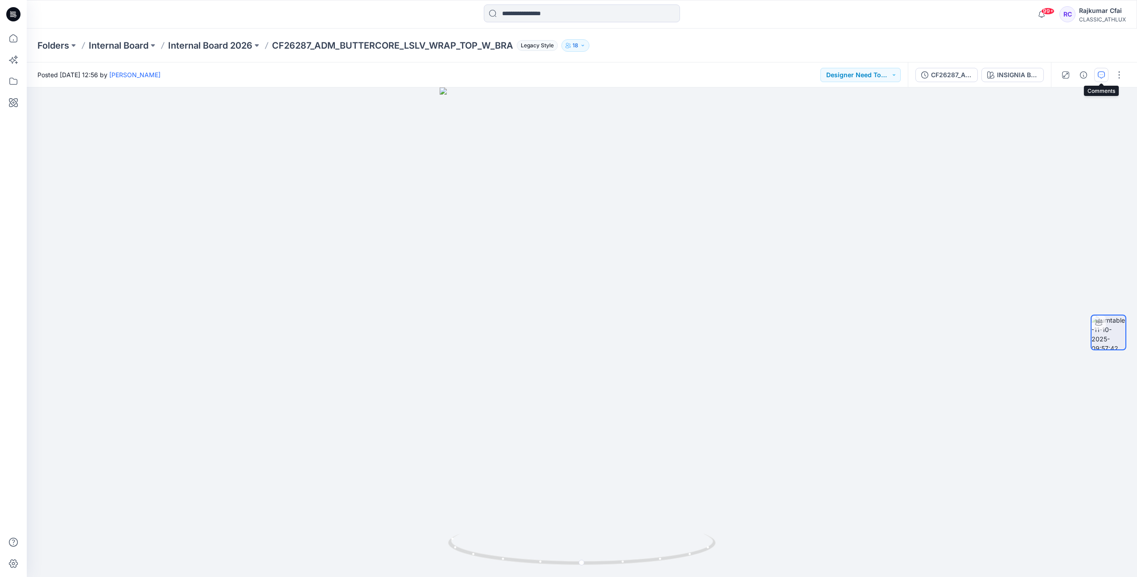
click at [1104, 77] on button "button" at bounding box center [1101, 75] width 14 height 14
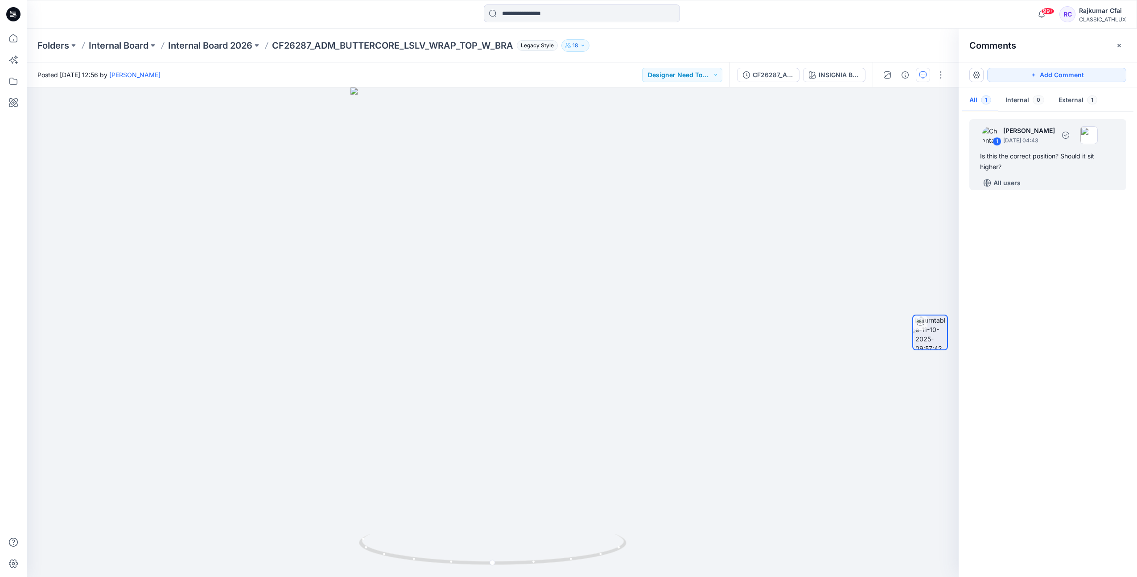
click at [1017, 157] on div "Is this the correct position? Should it sit higher?" at bounding box center [1048, 161] width 136 height 21
drag, startPoint x: 552, startPoint y: 318, endPoint x: 630, endPoint y: 218, distance: 127.4
click at [630, 218] on div "Is this the correct position? Should it sit higher?" at bounding box center [663, 219] width 132 height 26
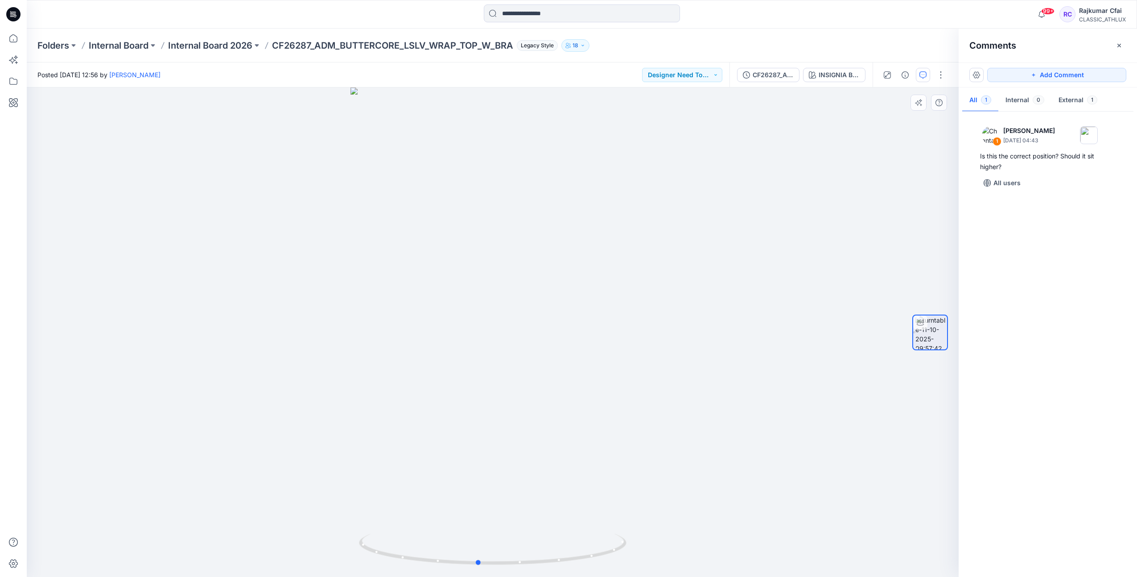
drag, startPoint x: 671, startPoint y: 394, endPoint x: 592, endPoint y: 366, distance: 83.9
click at [655, 397] on div at bounding box center [493, 331] width 932 height 489
drag, startPoint x: 321, startPoint y: 346, endPoint x: 301, endPoint y: 352, distance: 21.9
click at [301, 352] on div at bounding box center [493, 331] width 932 height 489
drag, startPoint x: 649, startPoint y: 305, endPoint x: 662, endPoint y: 311, distance: 14.2
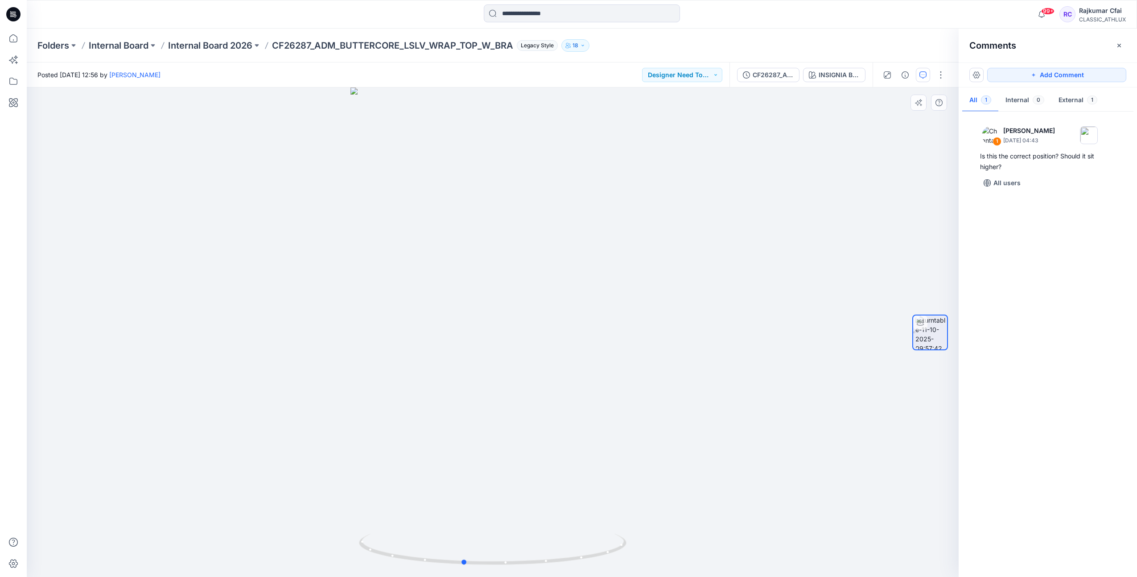
click at [662, 311] on div at bounding box center [493, 331] width 932 height 489
drag, startPoint x: 662, startPoint y: 315, endPoint x: 557, endPoint y: 327, distance: 105.4
click at [557, 327] on div at bounding box center [493, 331] width 932 height 489
drag, startPoint x: 330, startPoint y: 329, endPoint x: 370, endPoint y: 330, distance: 39.2
click at [347, 333] on div at bounding box center [493, 331] width 932 height 489
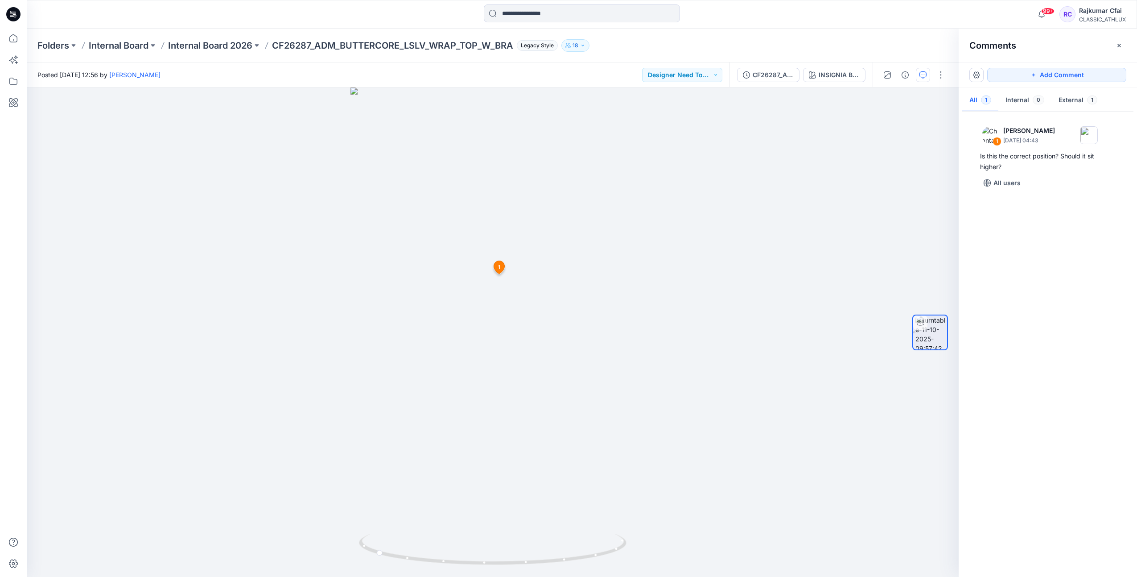
click at [501, 269] on div "1 [PERSON_NAME] [DATE] 04:43 Is this the correct position? Should it sit higher…" at bounding box center [499, 268] width 15 height 17
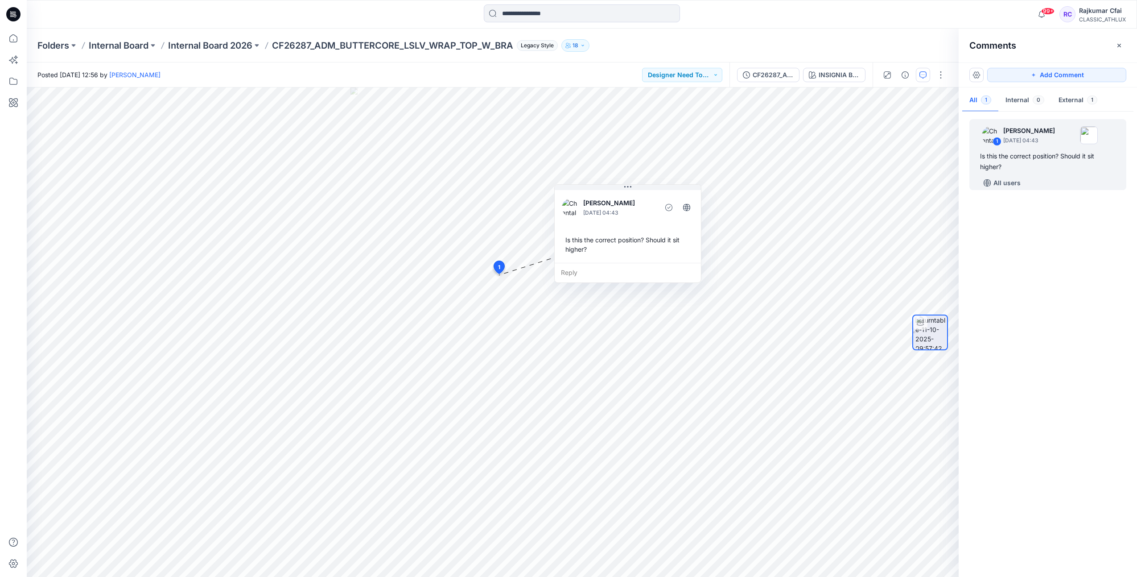
drag, startPoint x: 567, startPoint y: 316, endPoint x: 573, endPoint y: 249, distance: 67.1
click at [630, 224] on div "[PERSON_NAME] [DATE] 04:43 Is this the correct position? Should it sit higher?" at bounding box center [628, 225] width 146 height 74
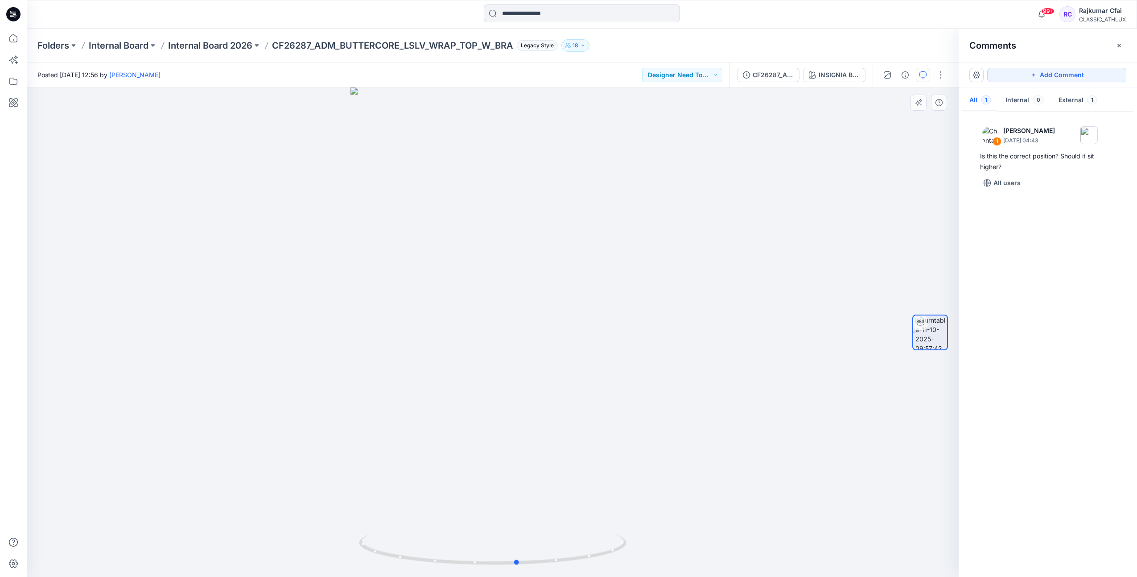
drag, startPoint x: 688, startPoint y: 313, endPoint x: 708, endPoint y: 328, distance: 25.2
click at [708, 328] on div at bounding box center [493, 331] width 932 height 489
drag, startPoint x: 664, startPoint y: 440, endPoint x: 528, endPoint y: 420, distance: 137.0
click at [528, 420] on div at bounding box center [493, 331] width 932 height 489
drag, startPoint x: 321, startPoint y: 350, endPoint x: 431, endPoint y: 362, distance: 111.2
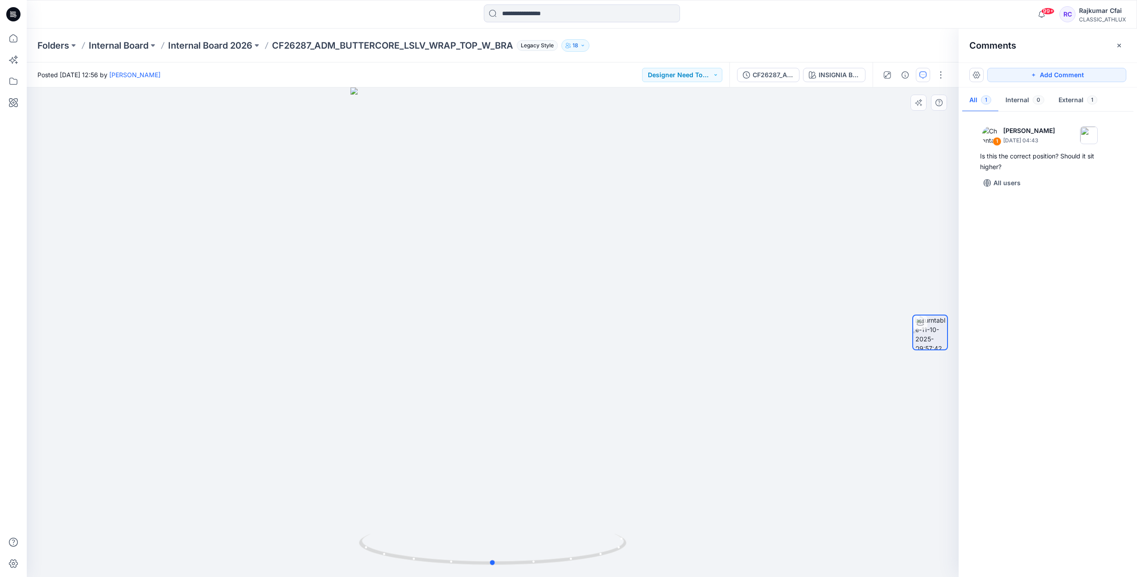
click at [431, 362] on div at bounding box center [493, 331] width 932 height 489
drag, startPoint x: 693, startPoint y: 361, endPoint x: 658, endPoint y: 370, distance: 35.9
click at [658, 370] on div at bounding box center [493, 331] width 932 height 489
drag, startPoint x: 14, startPoint y: 11, endPoint x: 17, endPoint y: 23, distance: 12.0
click at [14, 11] on icon at bounding box center [13, 14] width 14 height 14
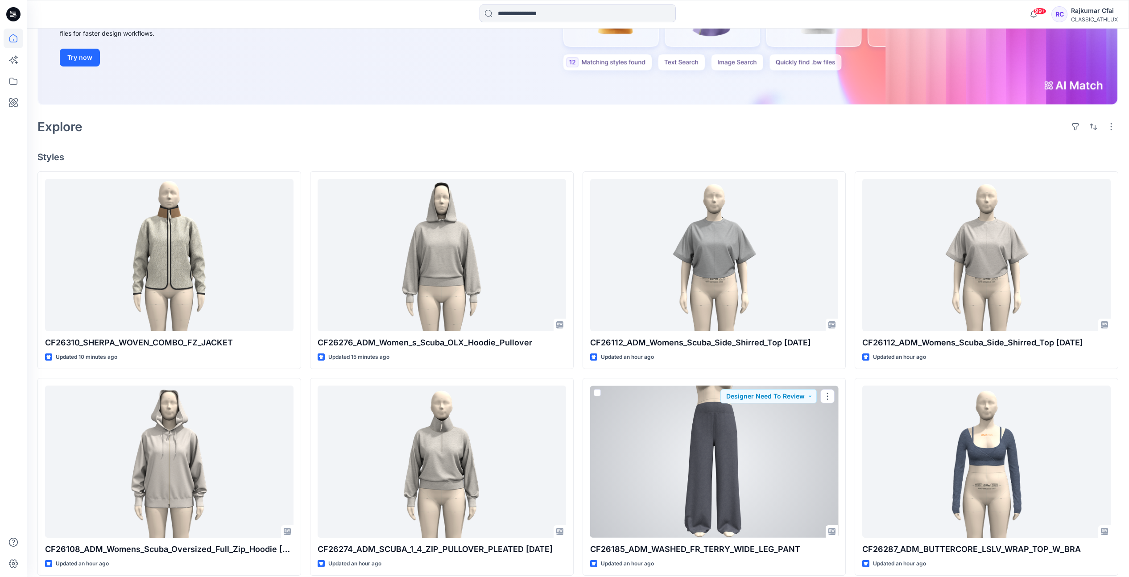
scroll to position [56, 0]
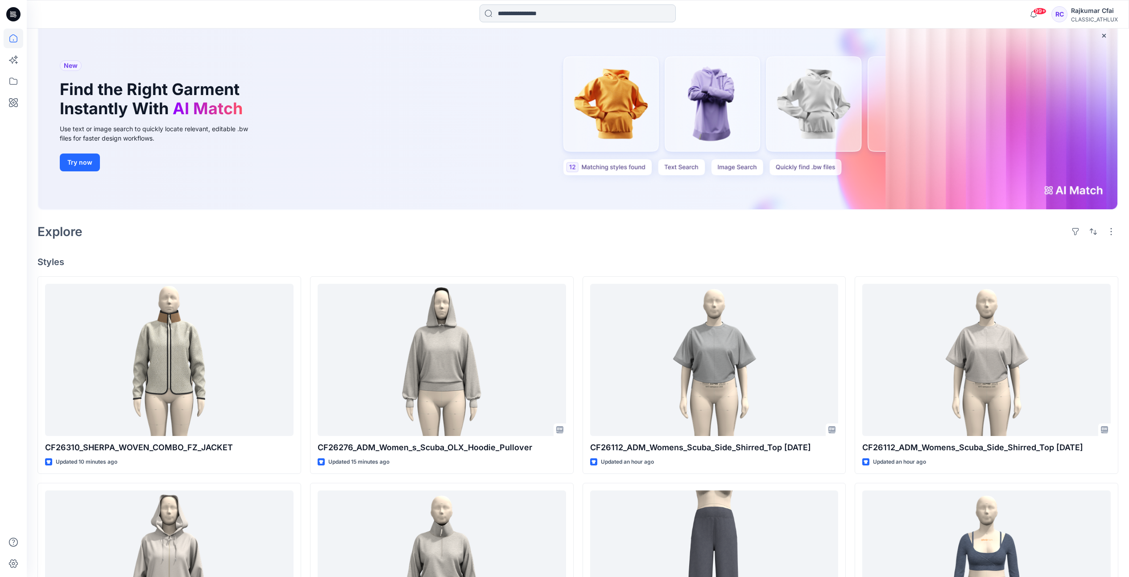
click at [537, 12] on input at bounding box center [577, 13] width 196 height 18
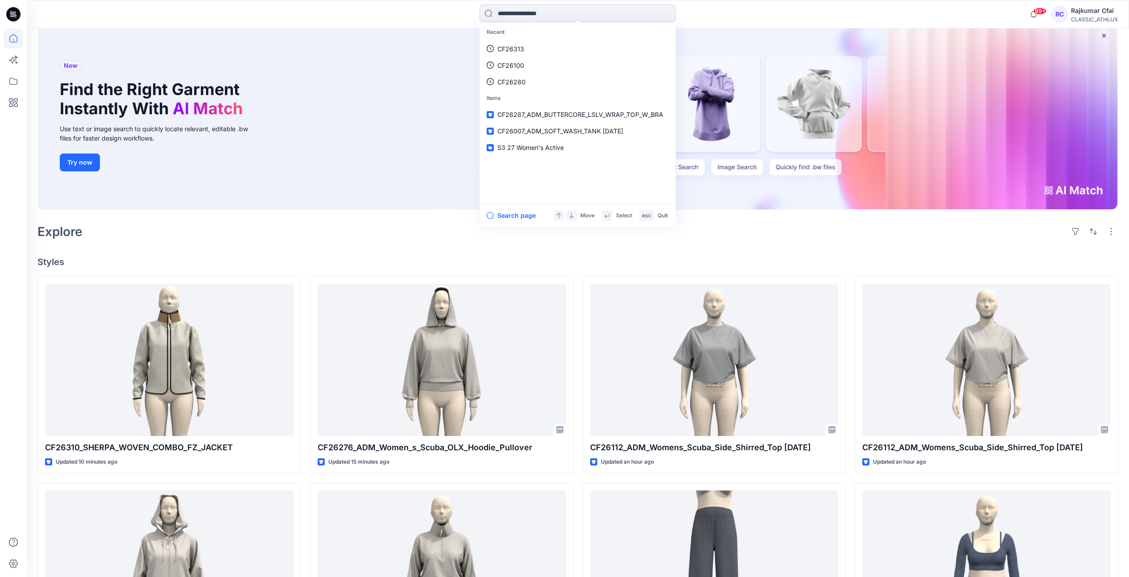
type input "*"
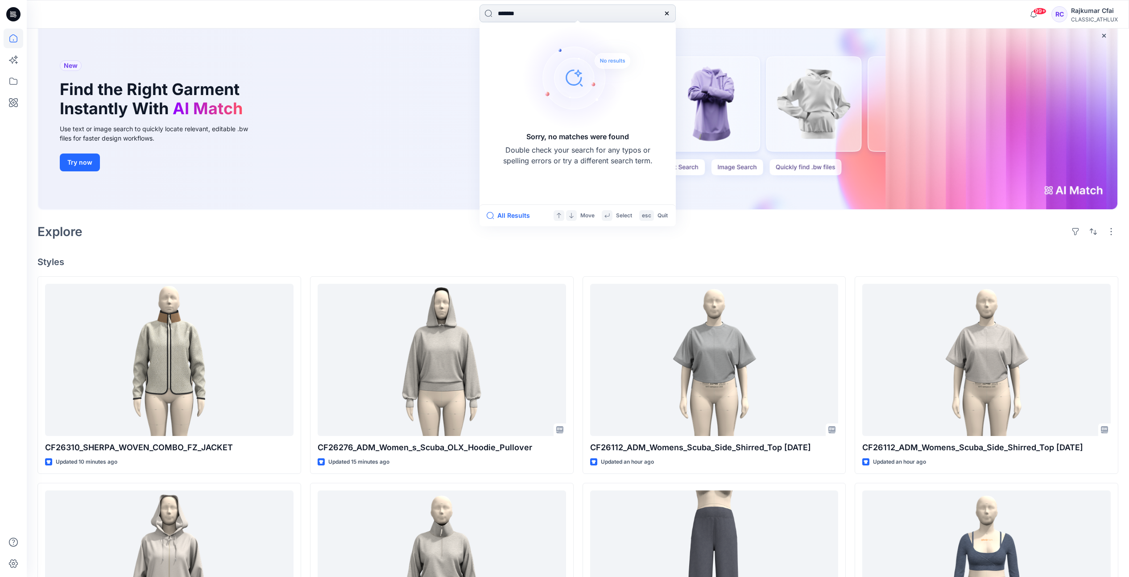
click at [541, 21] on input "*******" at bounding box center [577, 13] width 196 height 18
type input "*******"
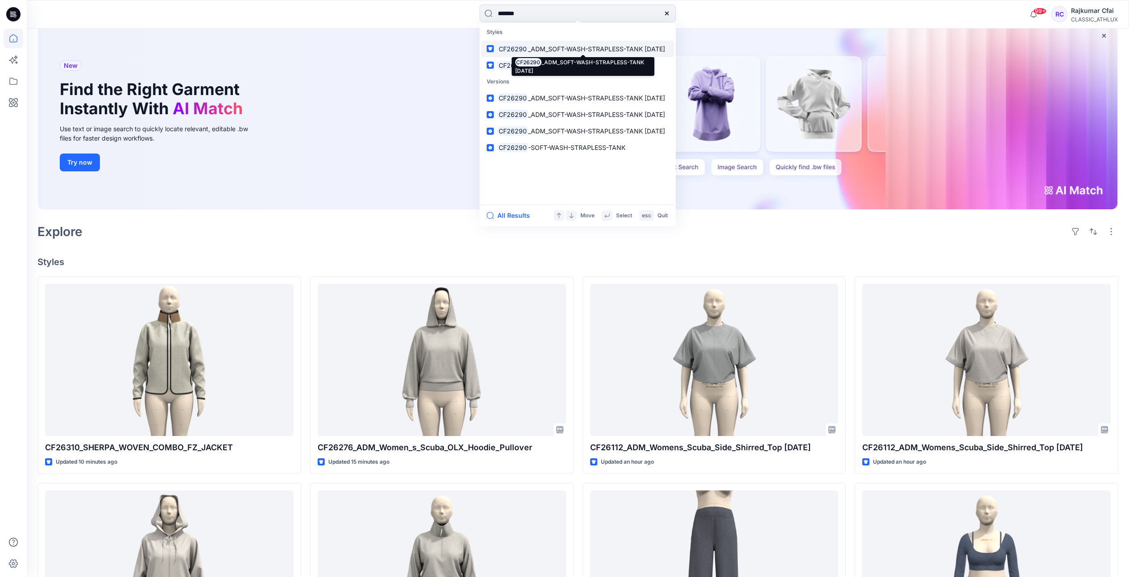
click at [554, 48] on span "_ADM_SOFT-WASH-STRAPLESS-TANK [DATE]" at bounding box center [596, 49] width 137 height 8
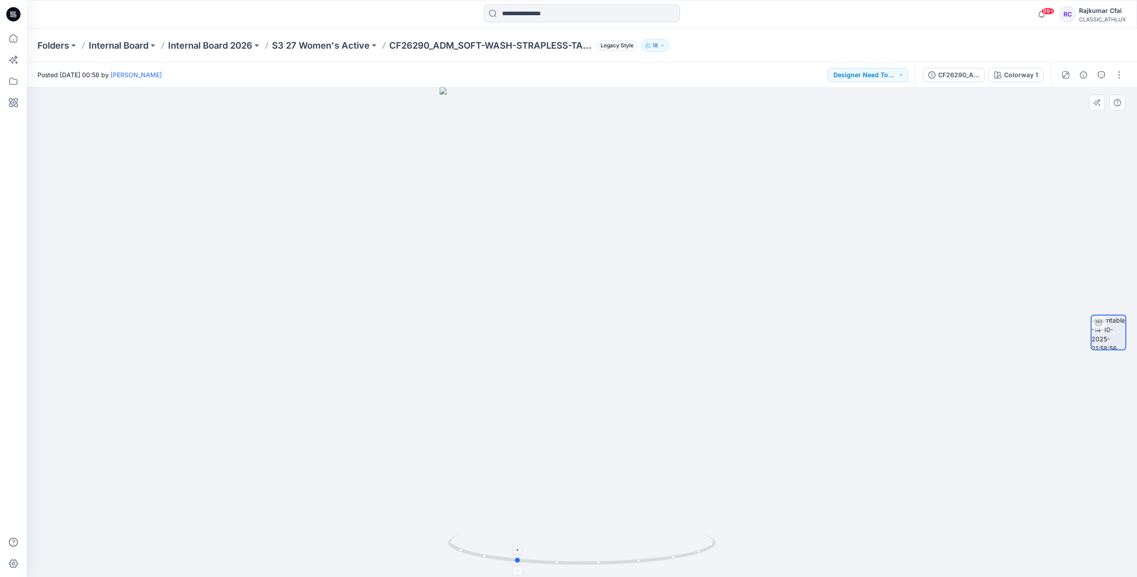
drag, startPoint x: 658, startPoint y: 560, endPoint x: 592, endPoint y: 560, distance: 66.4
click at [592, 560] on icon at bounding box center [583, 549] width 270 height 33
click at [951, 74] on div "CF26290_ADM_SOFT-WASH-STRAPLESS-TANK [DATE]" at bounding box center [958, 75] width 41 height 10
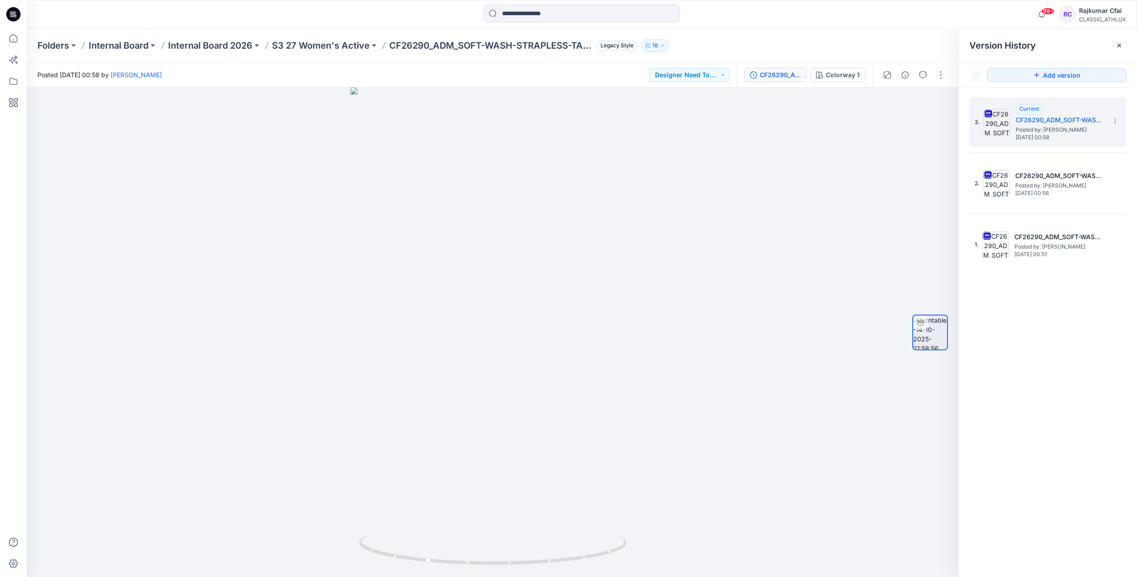
click at [13, 13] on icon at bounding box center [14, 13] width 4 height 0
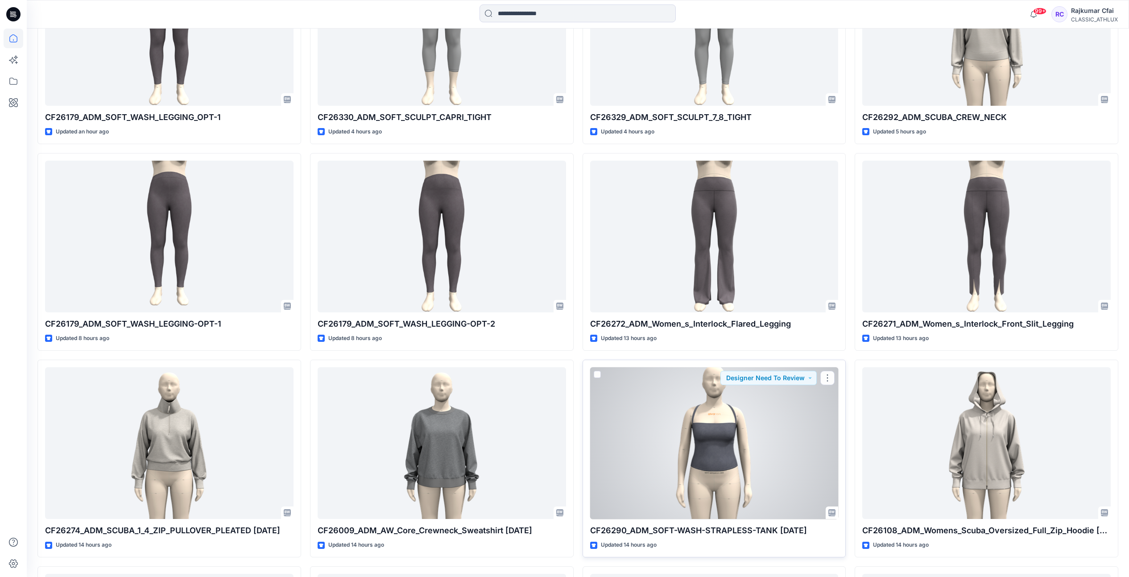
scroll to position [799, 0]
click at [706, 420] on div at bounding box center [714, 443] width 248 height 152
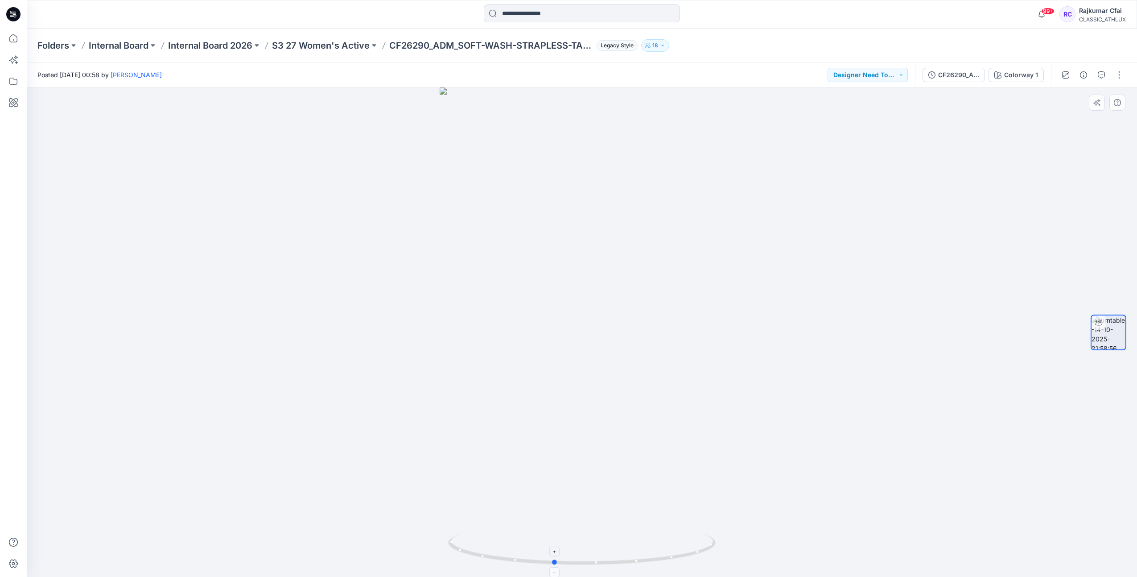
drag, startPoint x: 674, startPoint y: 556, endPoint x: 646, endPoint y: 555, distance: 28.1
click at [646, 555] on icon at bounding box center [583, 549] width 270 height 33
drag, startPoint x: 644, startPoint y: 561, endPoint x: 621, endPoint y: 562, distance: 23.2
click at [621, 562] on icon at bounding box center [583, 549] width 270 height 33
drag, startPoint x: 593, startPoint y: 560, endPoint x: 634, endPoint y: 555, distance: 40.4
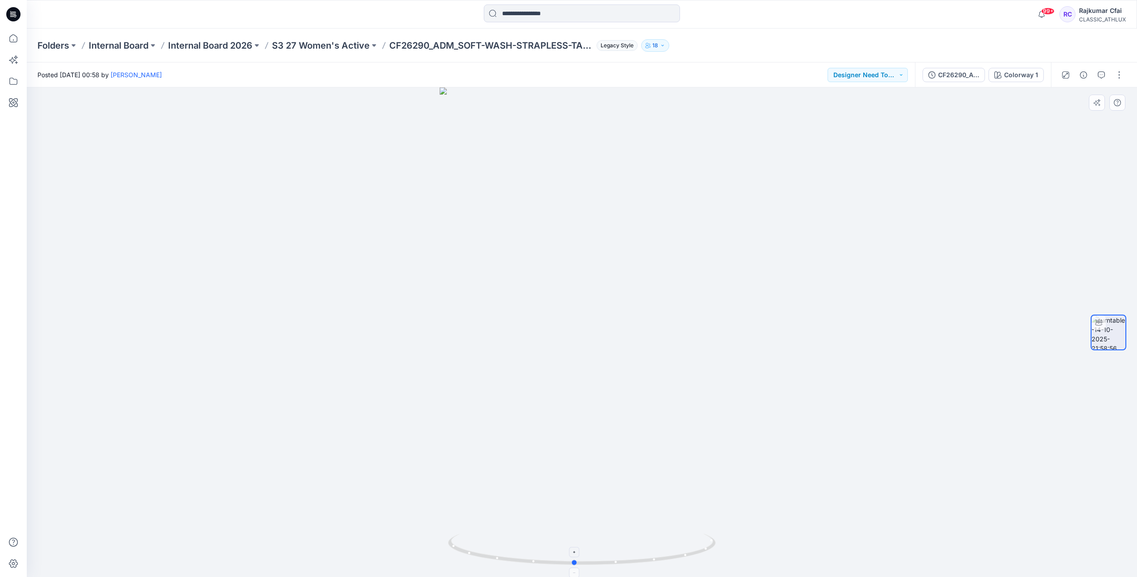
click at [634, 555] on icon at bounding box center [583, 549] width 270 height 33
drag, startPoint x: 838, startPoint y: 449, endPoint x: 731, endPoint y: 458, distance: 107.9
click at [731, 458] on div at bounding box center [582, 331] width 1110 height 489
click at [12, 13] on icon at bounding box center [13, 14] width 14 height 14
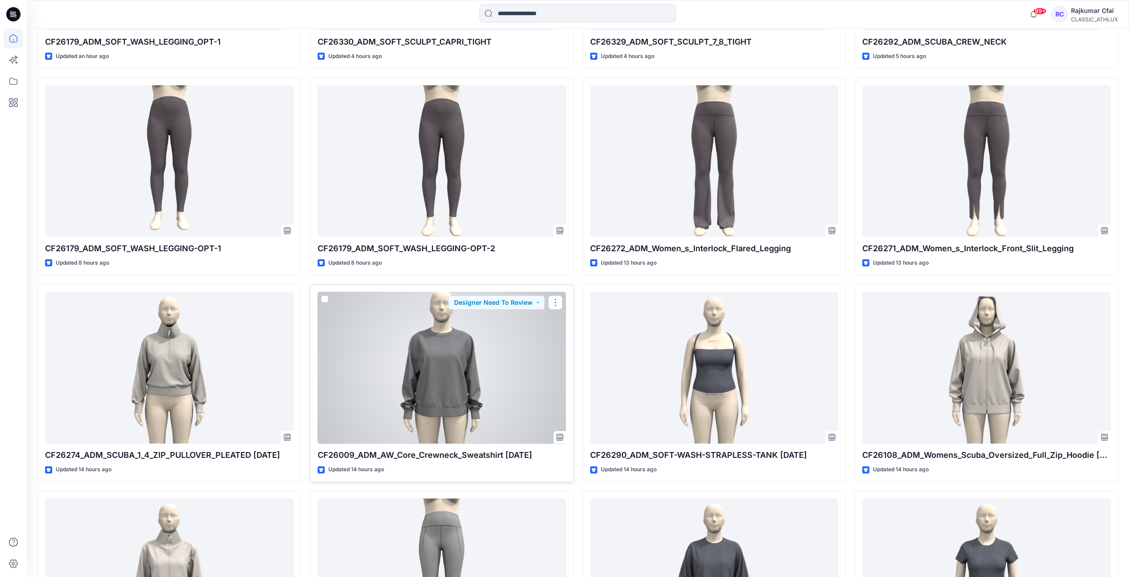
scroll to position [762, 0]
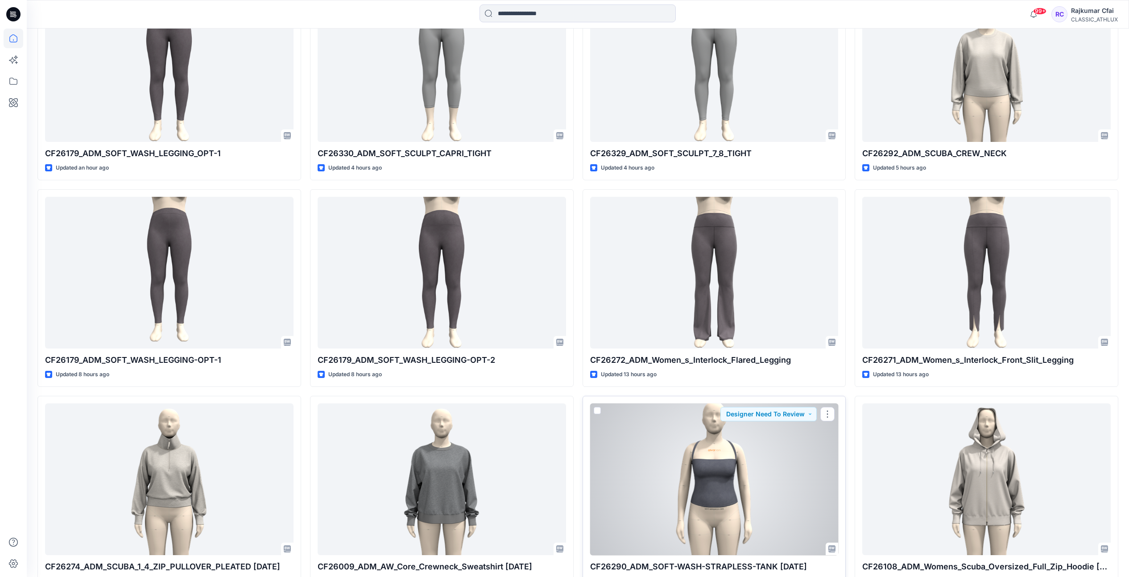
click at [704, 459] on div at bounding box center [714, 479] width 248 height 152
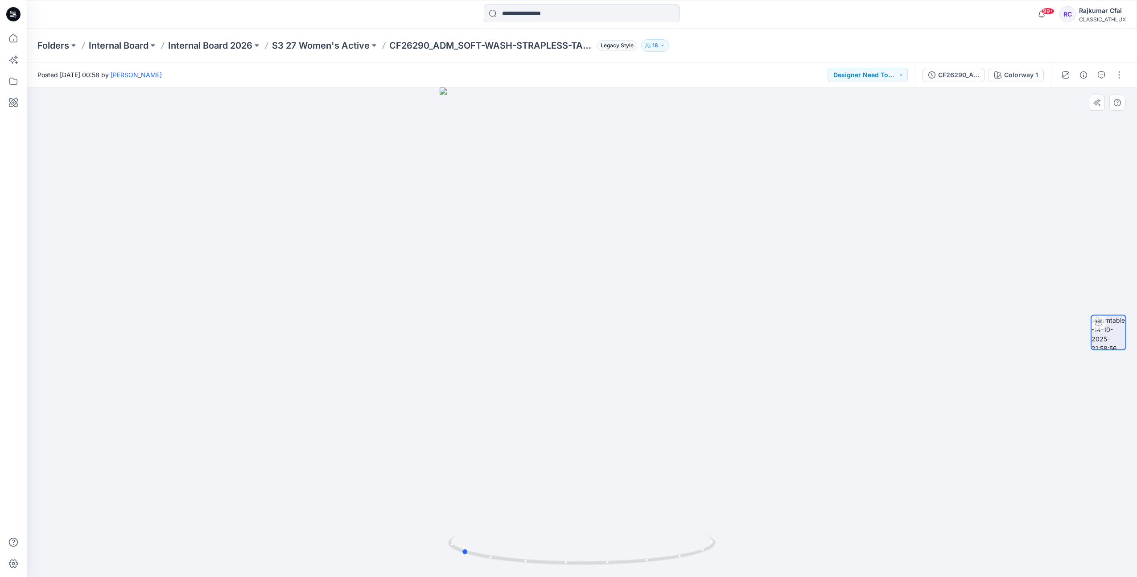
drag, startPoint x: 802, startPoint y: 403, endPoint x: 684, endPoint y: 418, distance: 119.1
click at [684, 418] on div at bounding box center [582, 331] width 1110 height 489
click at [14, 16] on icon at bounding box center [13, 14] width 14 height 29
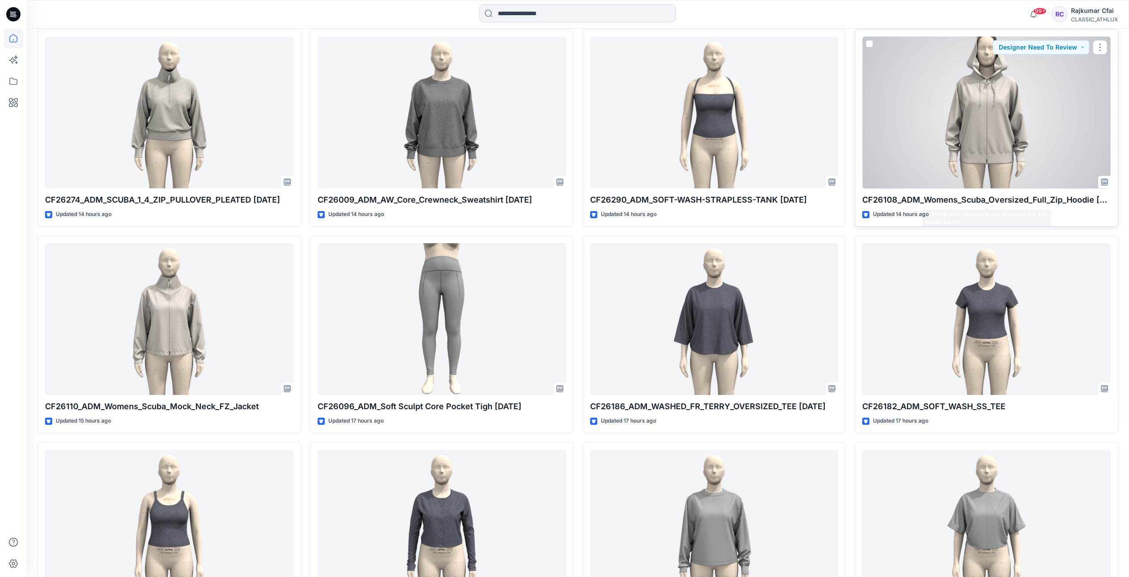
scroll to position [962, 0]
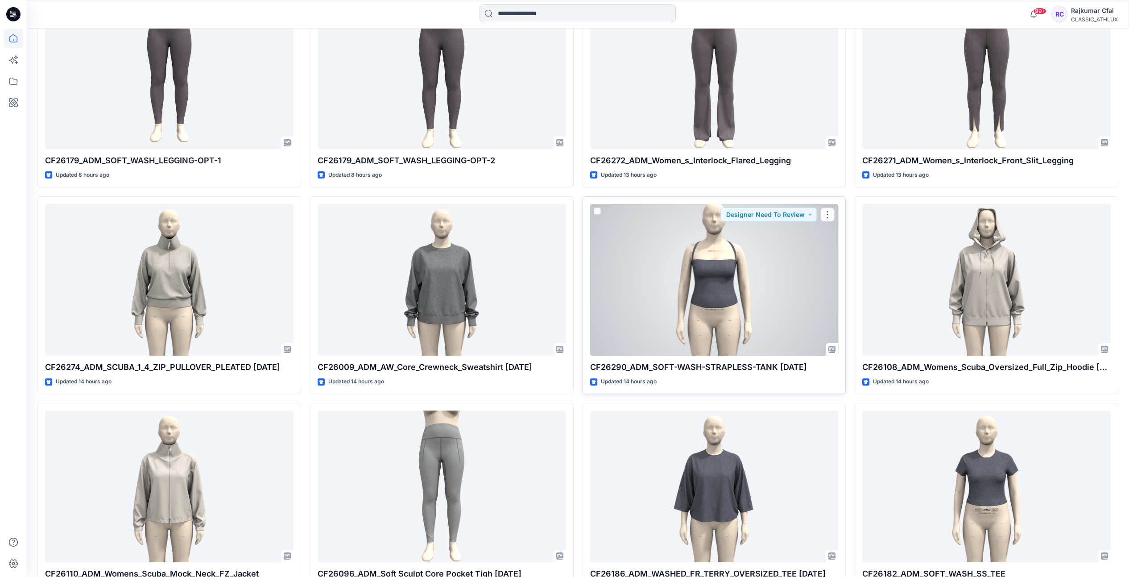
click at [680, 299] on div at bounding box center [714, 280] width 248 height 152
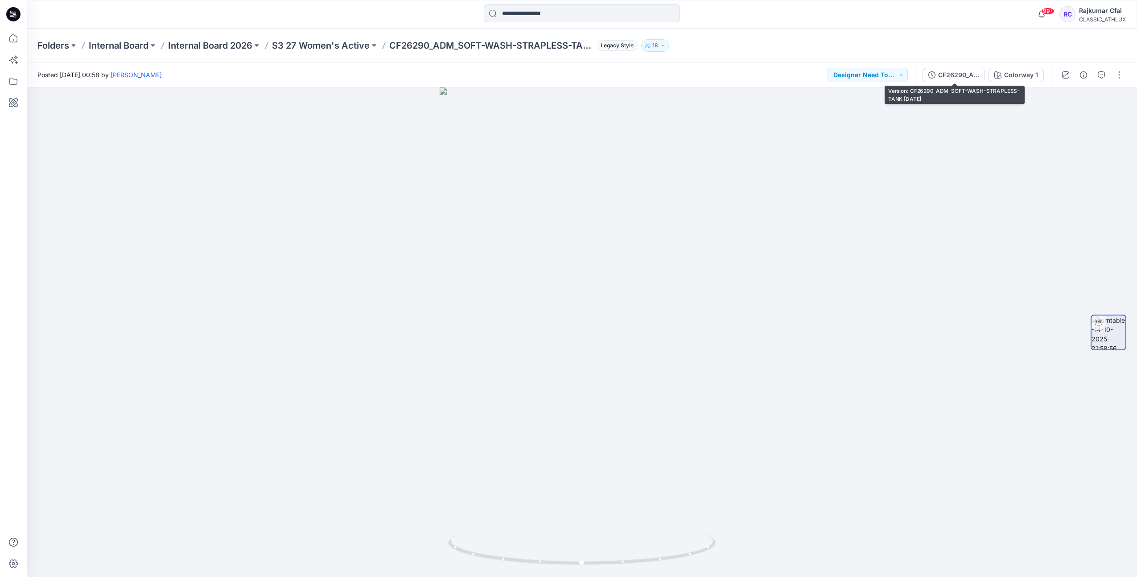
click at [935, 64] on div "CF26290_ADM_SOFT-WASH-STRAPLESS-TANK [DATE] Colorway 1" at bounding box center [983, 74] width 136 height 25
click at [942, 72] on div "CF26290_ADM_SOFT-WASH-STRAPLESS-TANK [DATE]" at bounding box center [958, 75] width 41 height 10
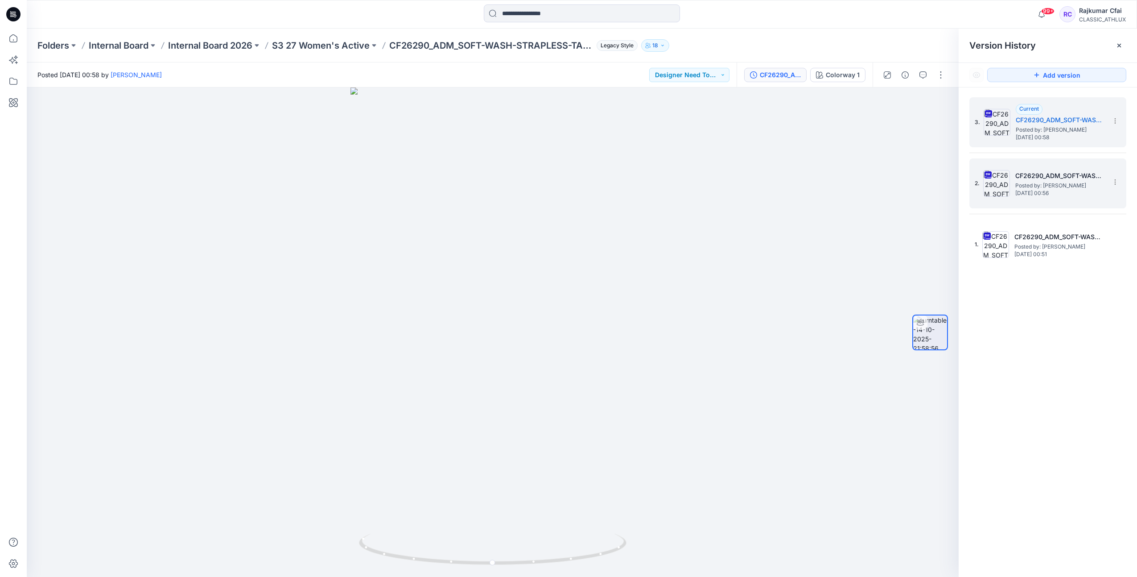
click at [1074, 181] on span "Posted by: [PERSON_NAME]" at bounding box center [1059, 185] width 89 height 9
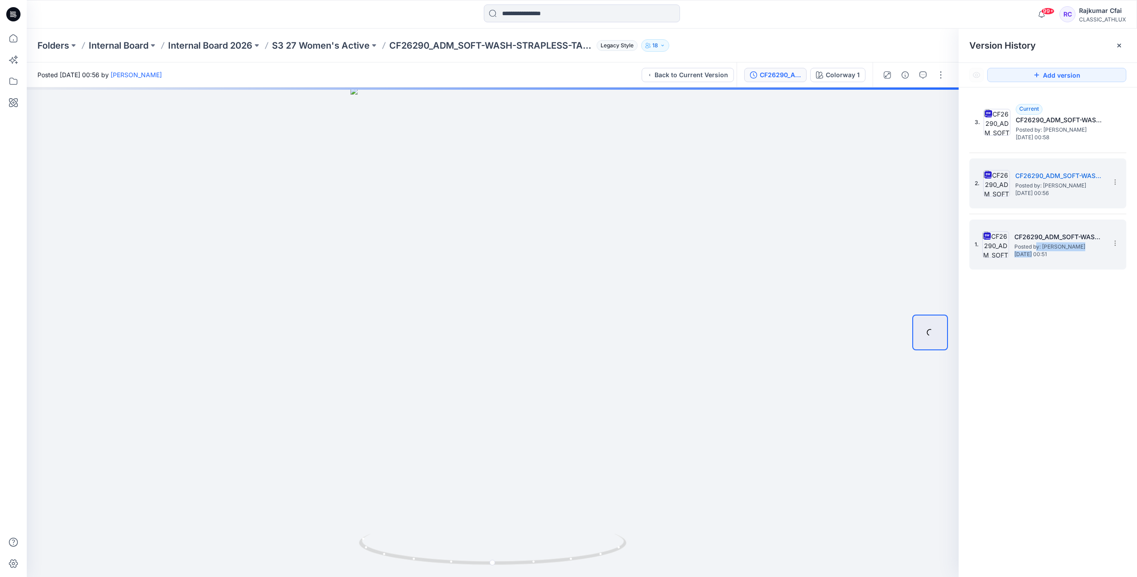
click at [1035, 250] on div "CF26290_ADM_SOFT-WASH-STRAPLESS-TANK [DATE] Posted by: [PERSON_NAME] [DATE] 00:…" at bounding box center [1058, 244] width 89 height 26
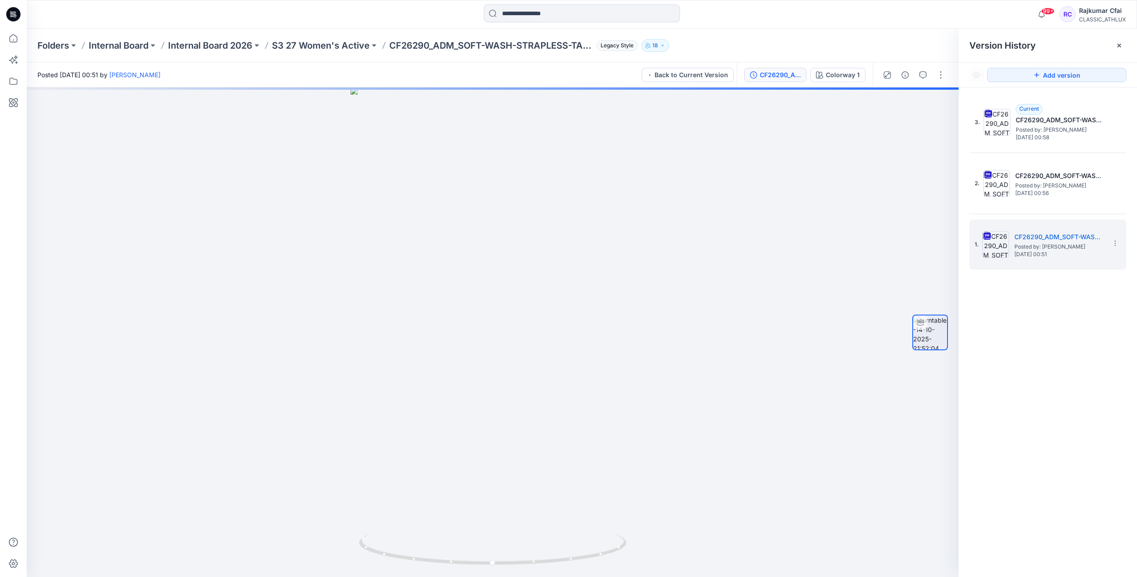
click at [18, 23] on icon at bounding box center [13, 14] width 14 height 29
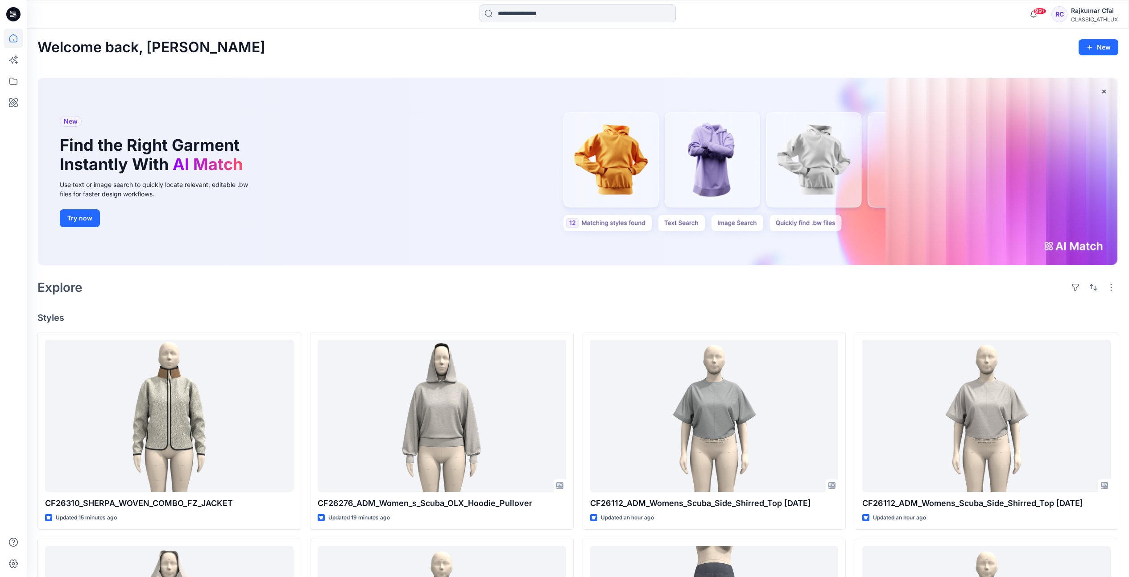
click at [12, 13] on icon at bounding box center [14, 13] width 4 height 0
click at [535, 8] on input at bounding box center [577, 13] width 196 height 18
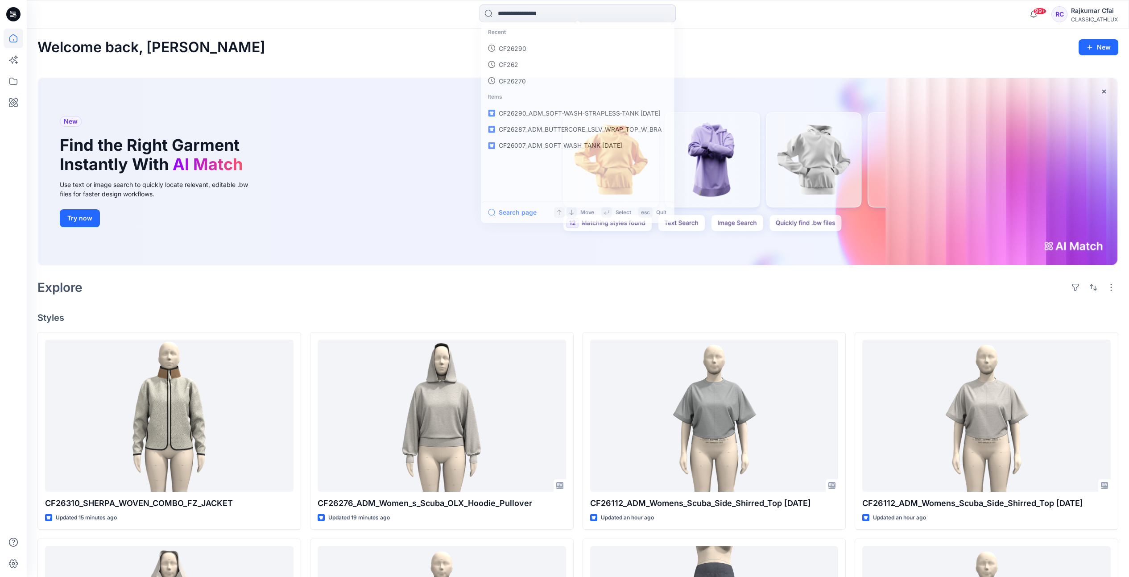
click at [611, 290] on div "Explore" at bounding box center [577, 286] width 1080 height 21
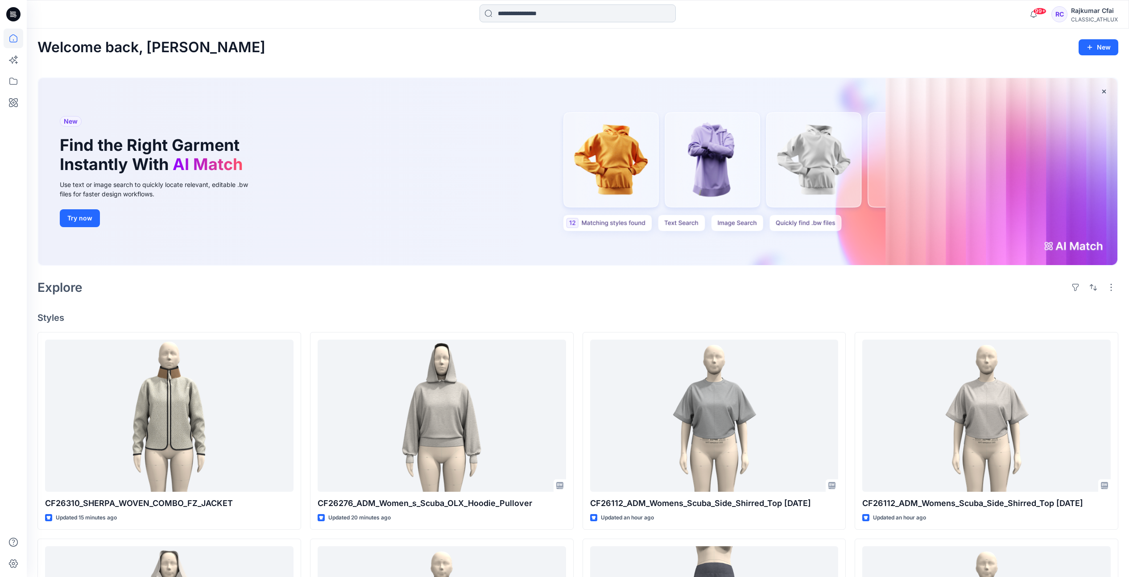
click at [533, 19] on input at bounding box center [577, 13] width 196 height 18
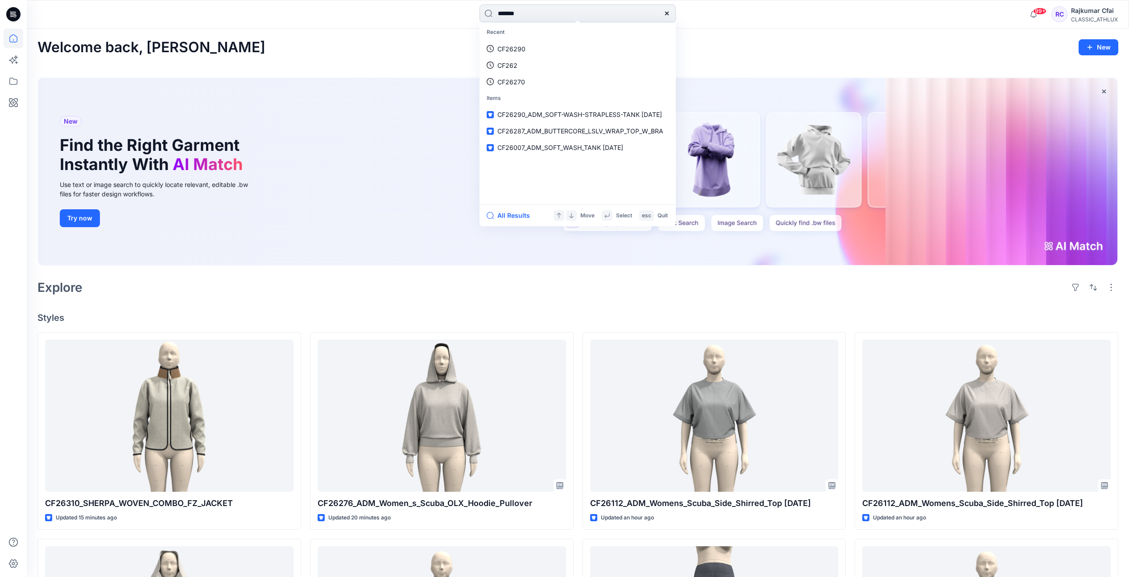
type input "*******"
click at [569, 50] on span "_ADM_SOFT_WASH_LEGGING_OPT-1" at bounding box center [579, 49] width 107 height 8
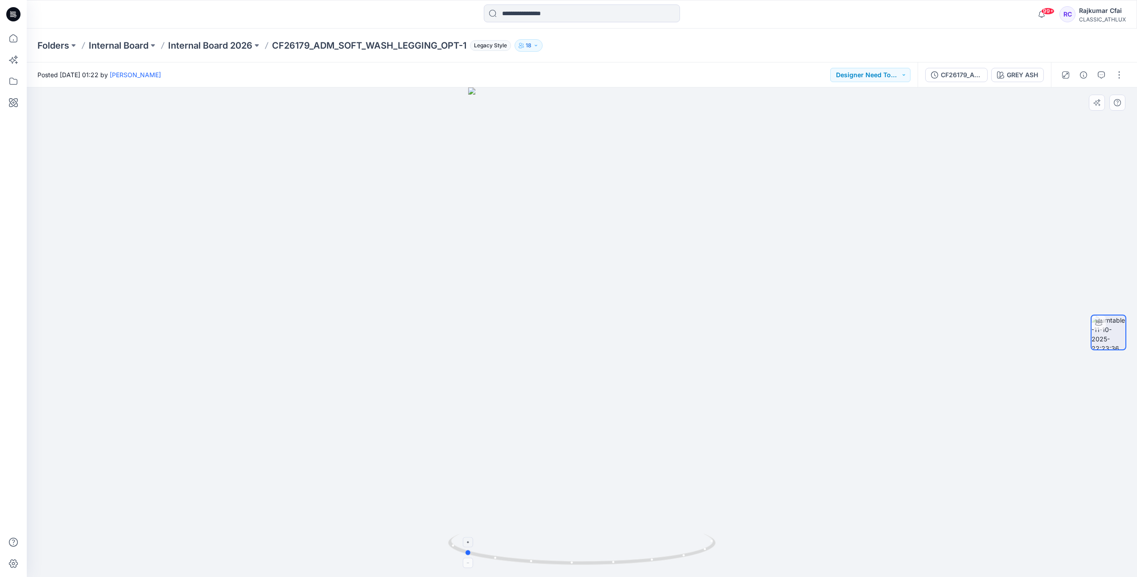
drag, startPoint x: 666, startPoint y: 560, endPoint x: 550, endPoint y: 560, distance: 116.4
click at [550, 560] on icon at bounding box center [583, 549] width 270 height 33
click at [12, 14] on icon at bounding box center [13, 14] width 14 height 14
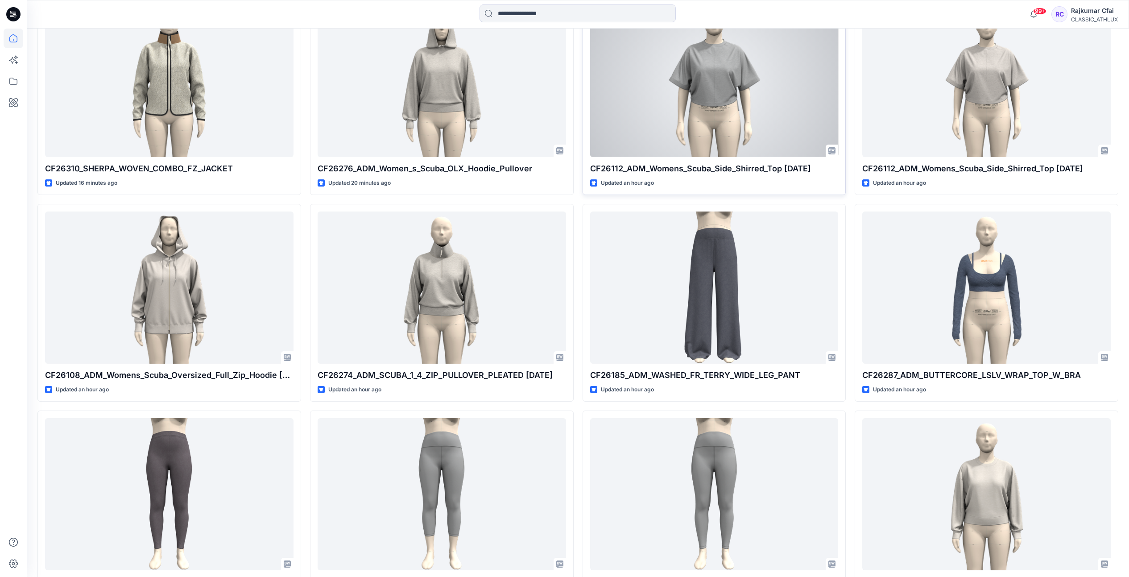
scroll to position [502, 0]
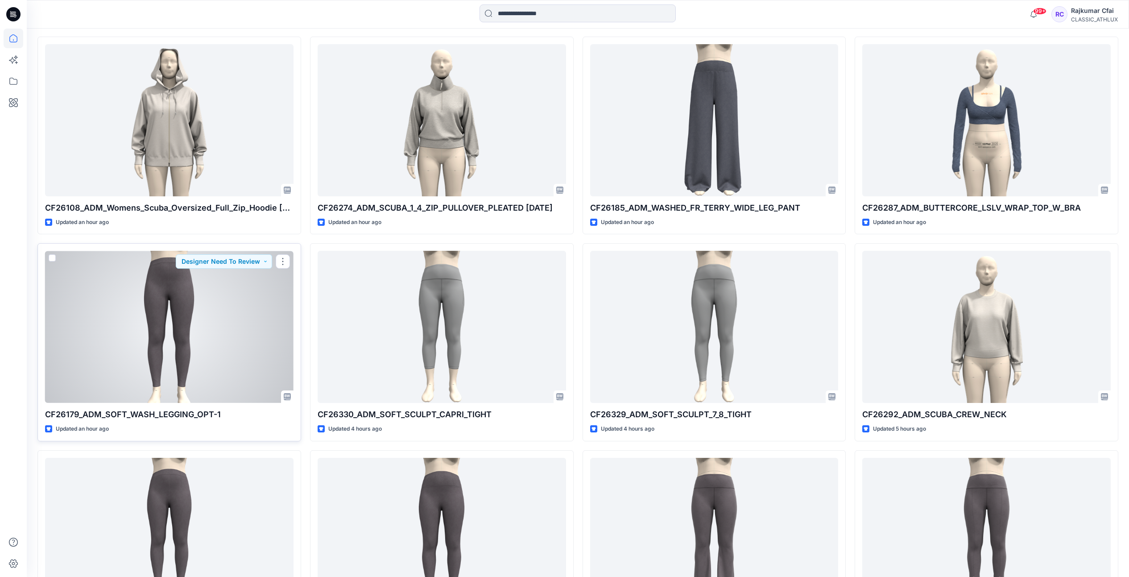
click at [186, 326] on div at bounding box center [169, 327] width 248 height 152
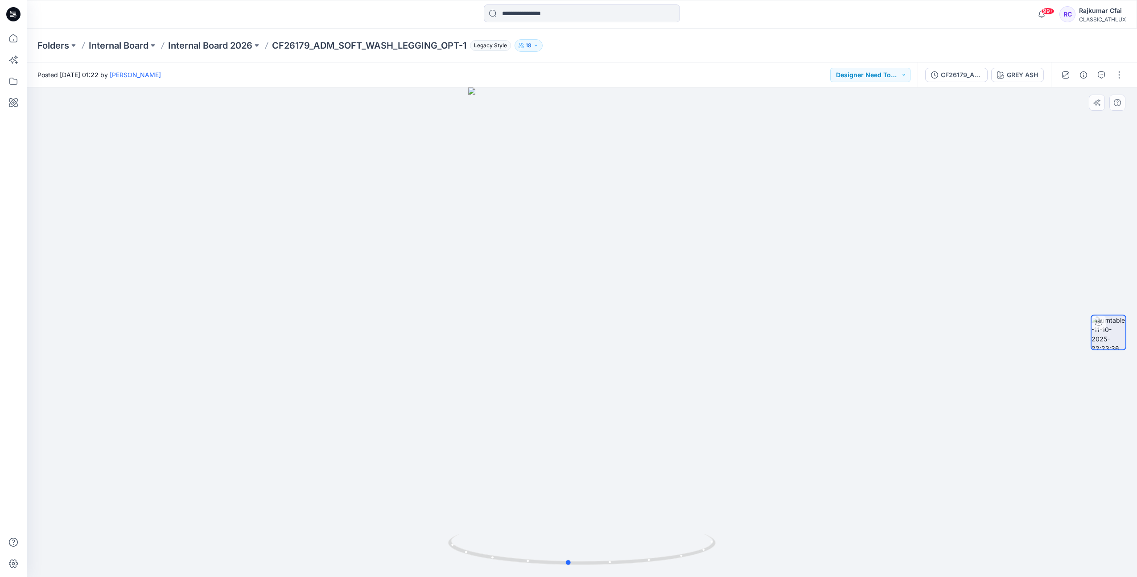
drag, startPoint x: 720, startPoint y: 410, endPoint x: 159, endPoint y: 110, distance: 636.1
click at [704, 409] on div at bounding box center [582, 331] width 1110 height 489
click at [13, 19] on icon at bounding box center [13, 14] width 14 height 14
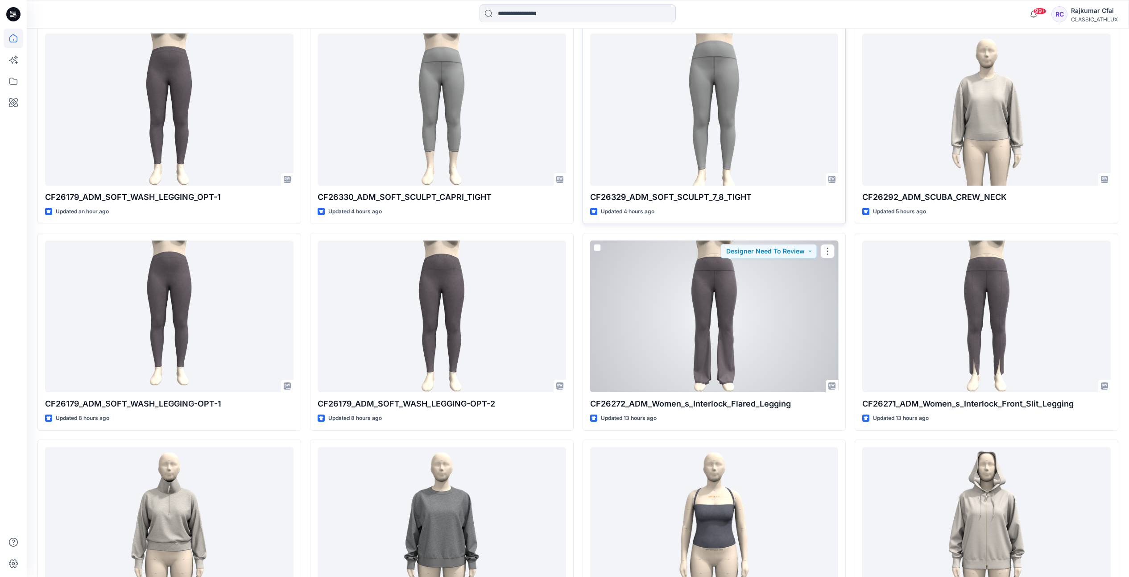
scroll to position [725, 0]
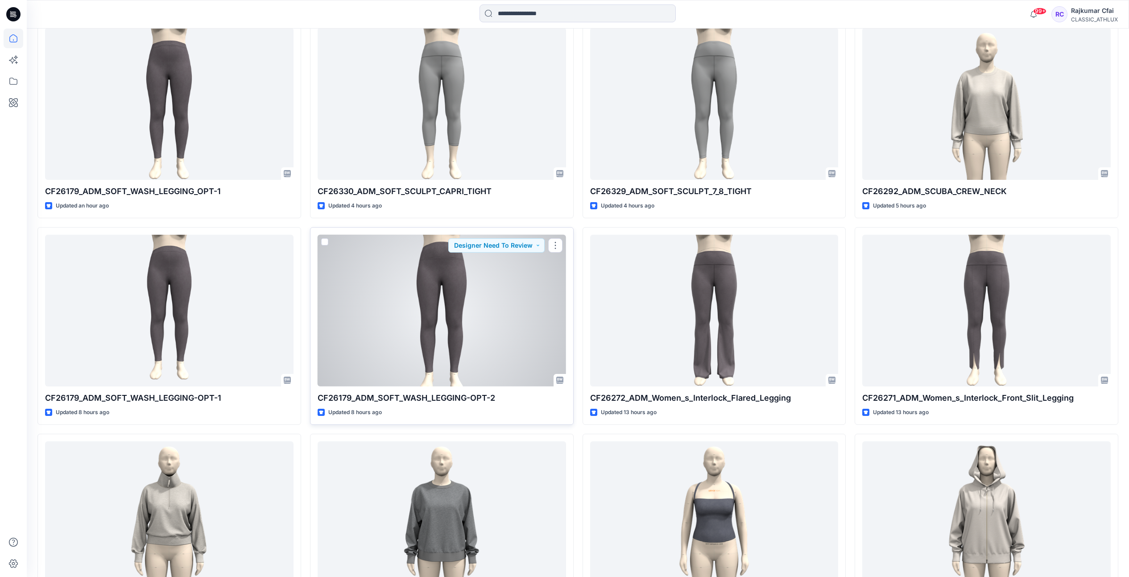
click at [445, 282] on div at bounding box center [441, 311] width 248 height 152
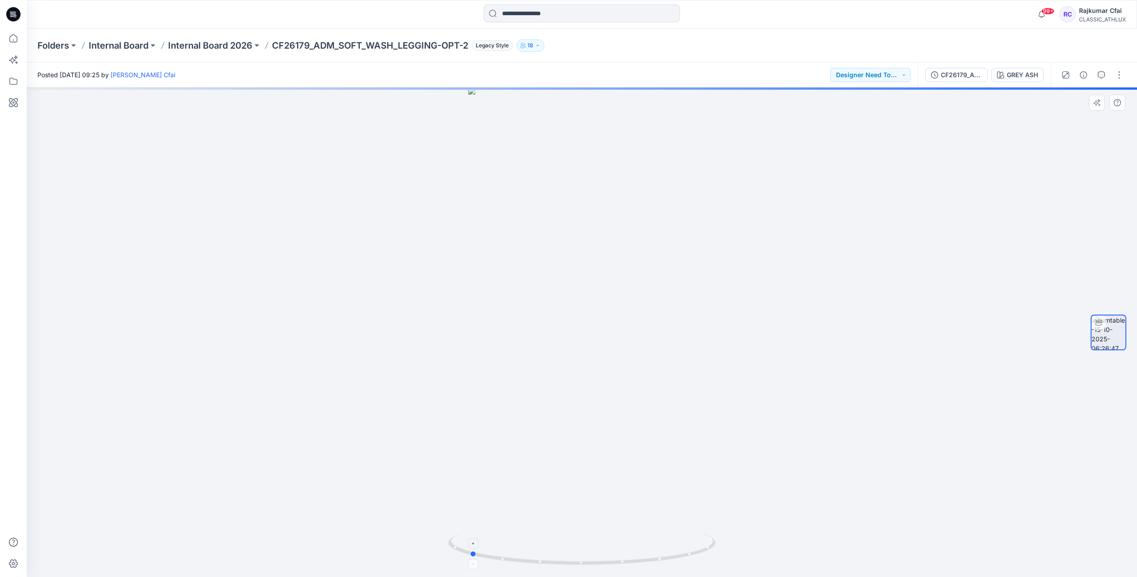
drag, startPoint x: 670, startPoint y: 559, endPoint x: 558, endPoint y: 542, distance: 113.6
click at [558, 542] on icon at bounding box center [583, 549] width 270 height 33
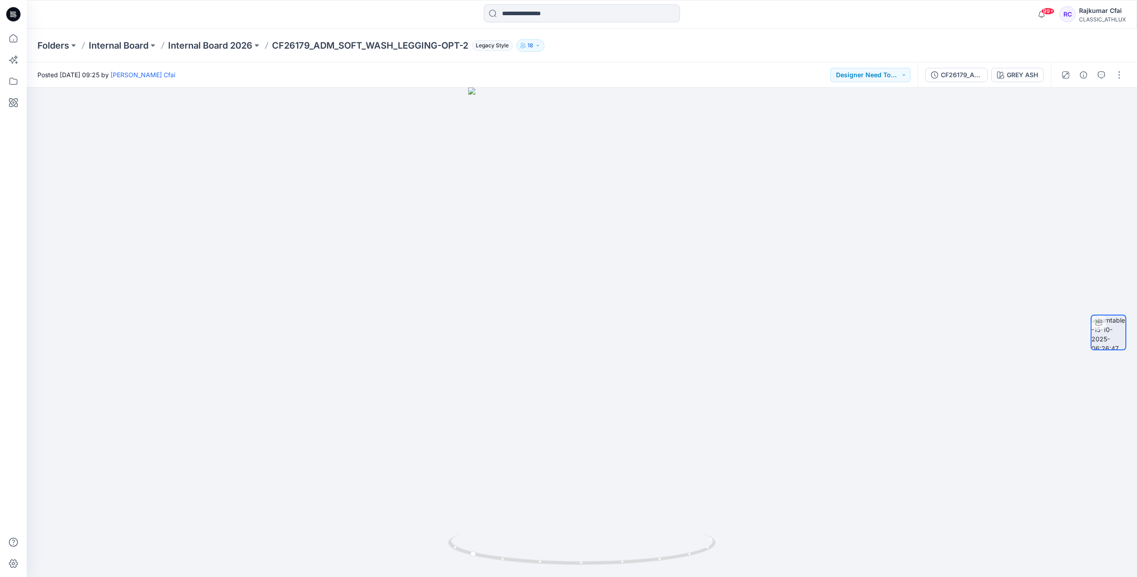
click at [12, 16] on icon at bounding box center [13, 14] width 14 height 14
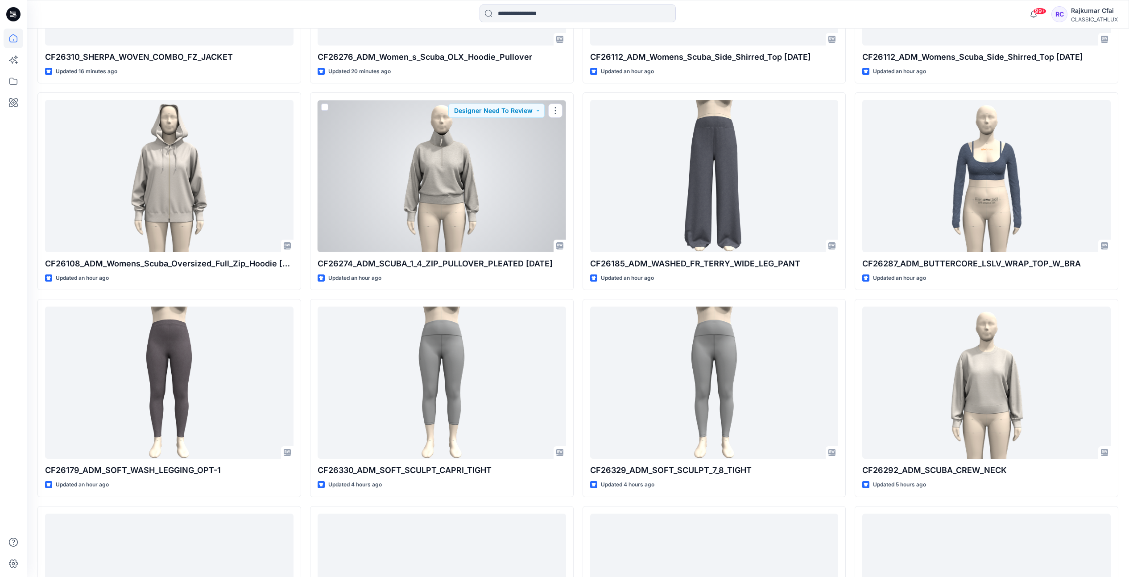
scroll to position [613, 0]
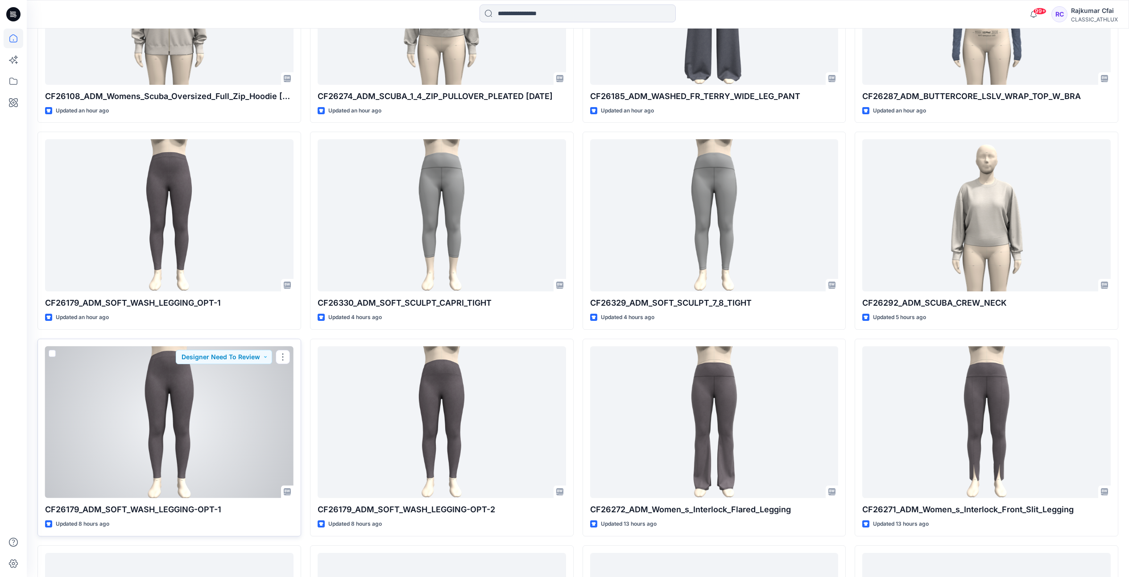
click at [165, 424] on div at bounding box center [169, 422] width 248 height 152
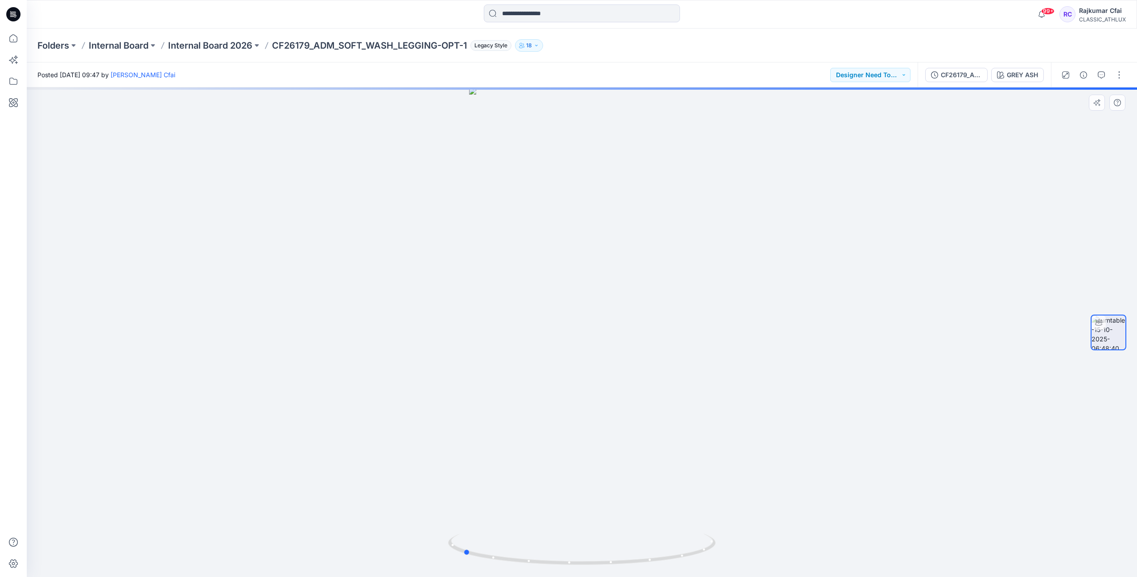
drag, startPoint x: 767, startPoint y: 392, endPoint x: 648, endPoint y: 374, distance: 120.5
click at [648, 374] on div at bounding box center [582, 331] width 1110 height 489
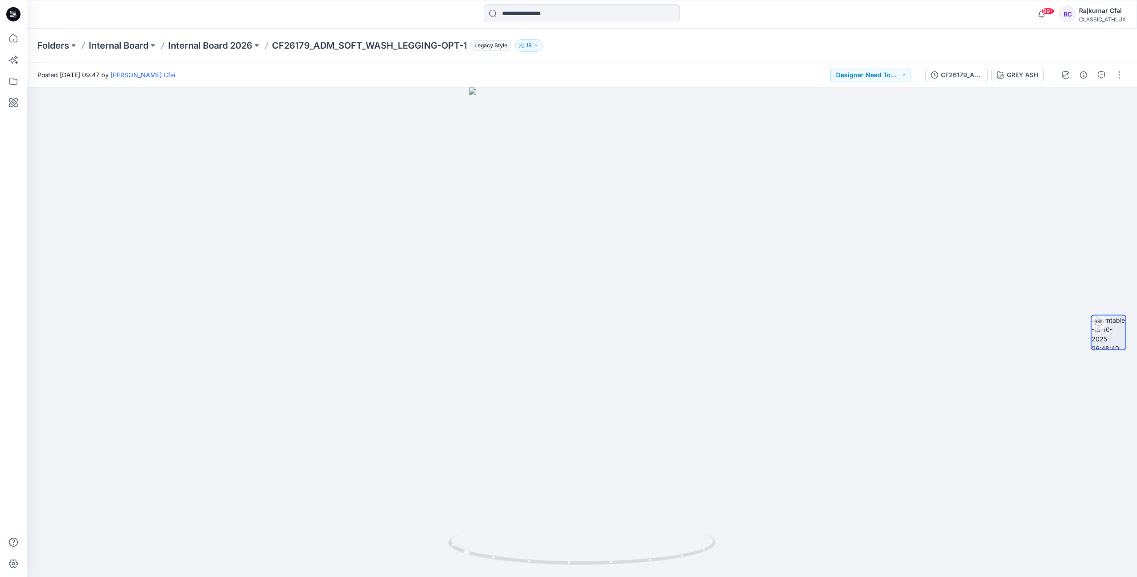
click at [15, 15] on icon at bounding box center [13, 14] width 14 height 14
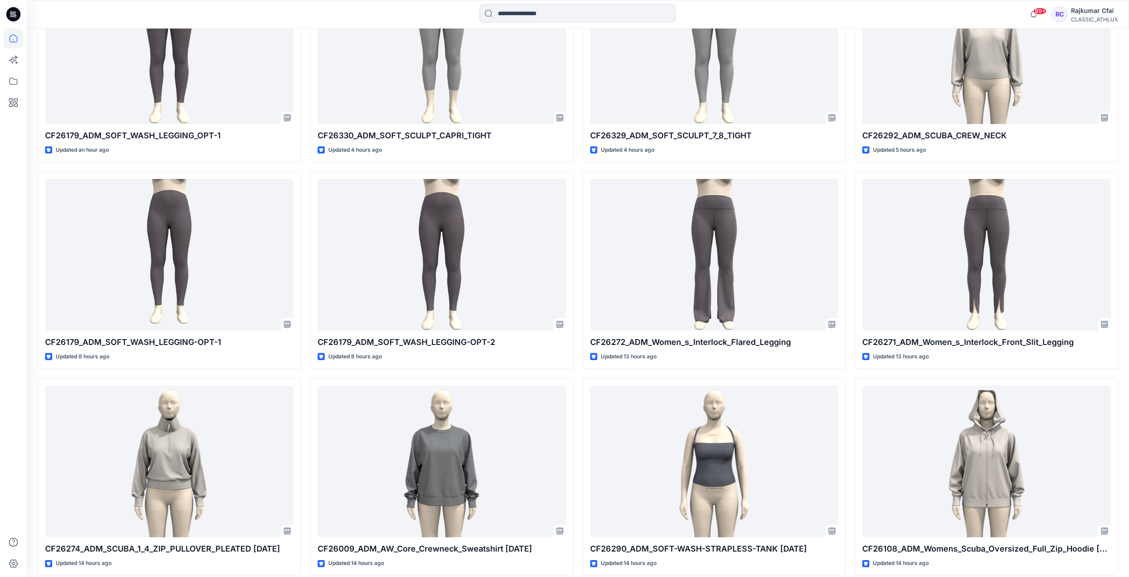
scroll to position [669, 0]
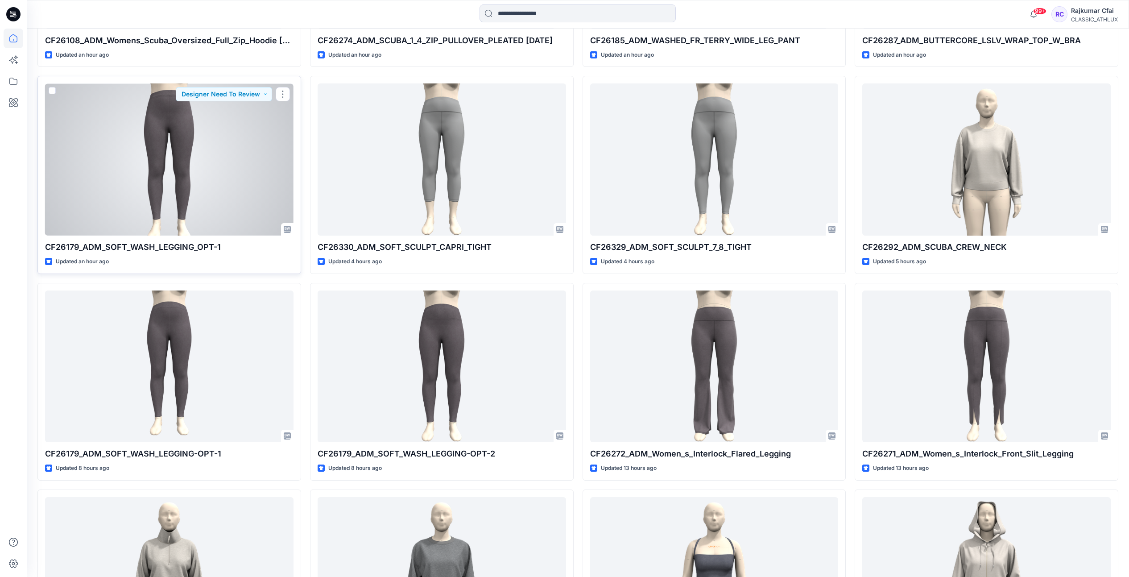
click at [225, 195] on div at bounding box center [169, 159] width 248 height 152
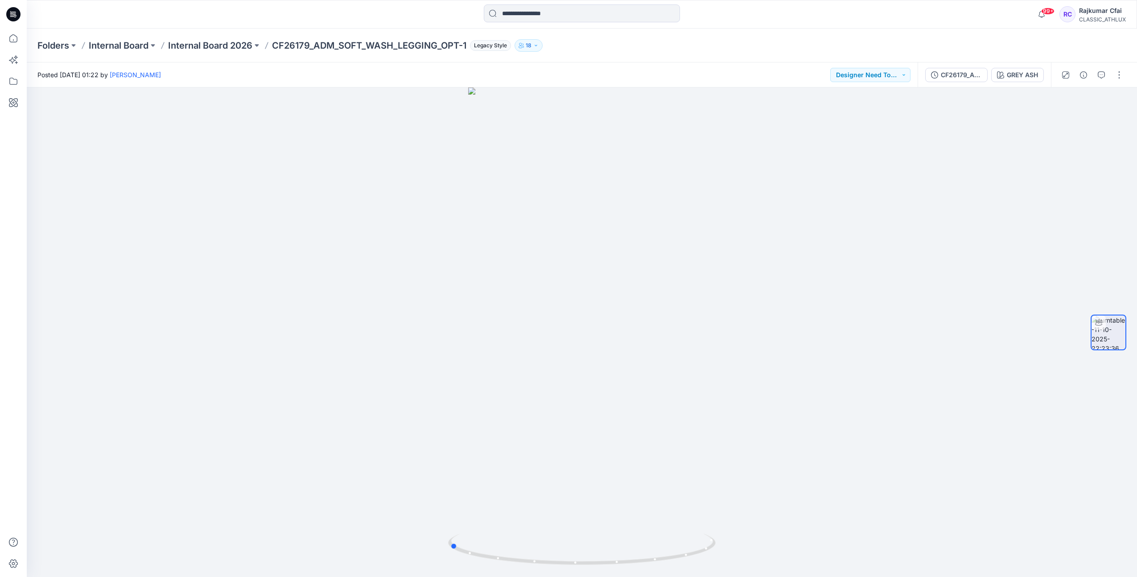
drag, startPoint x: 820, startPoint y: 316, endPoint x: 117, endPoint y: 33, distance: 757.0
click at [681, 310] on div at bounding box center [582, 331] width 1110 height 489
click at [16, 12] on icon at bounding box center [13, 14] width 14 height 14
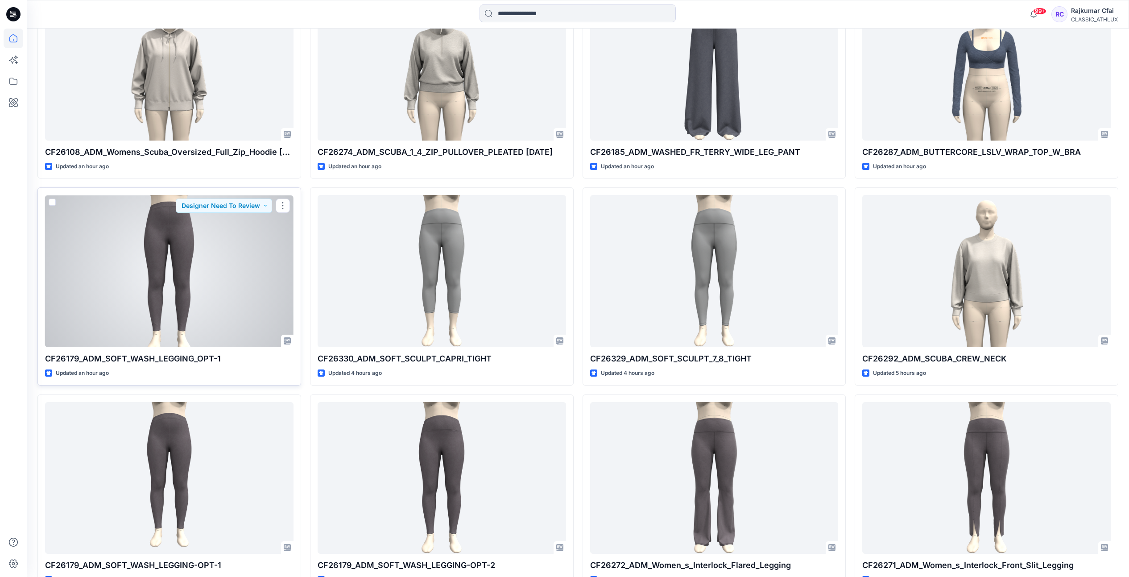
scroll to position [613, 0]
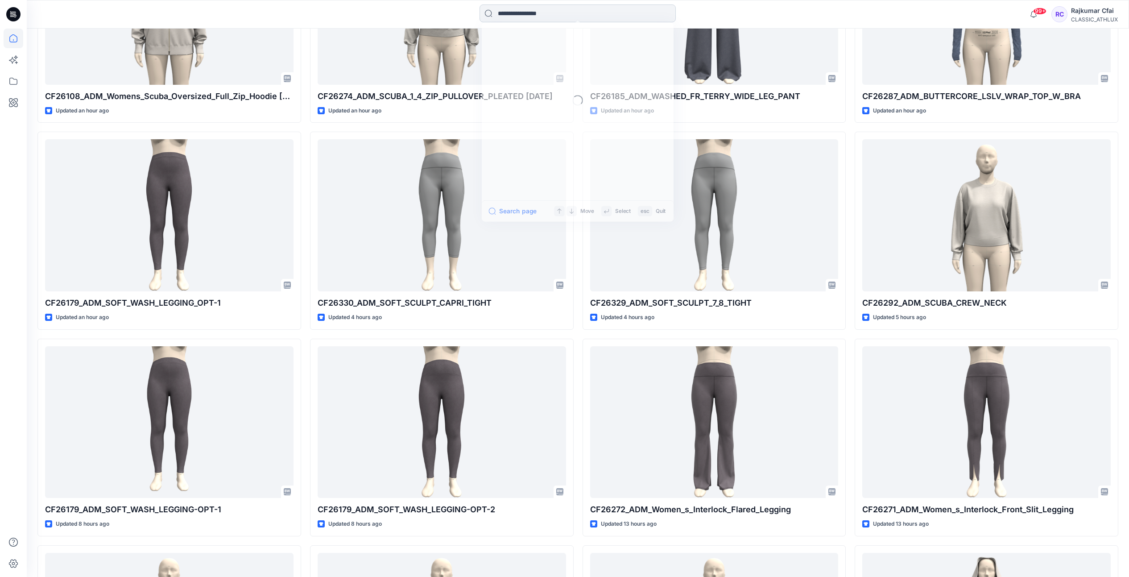
click at [532, 12] on input at bounding box center [577, 13] width 196 height 18
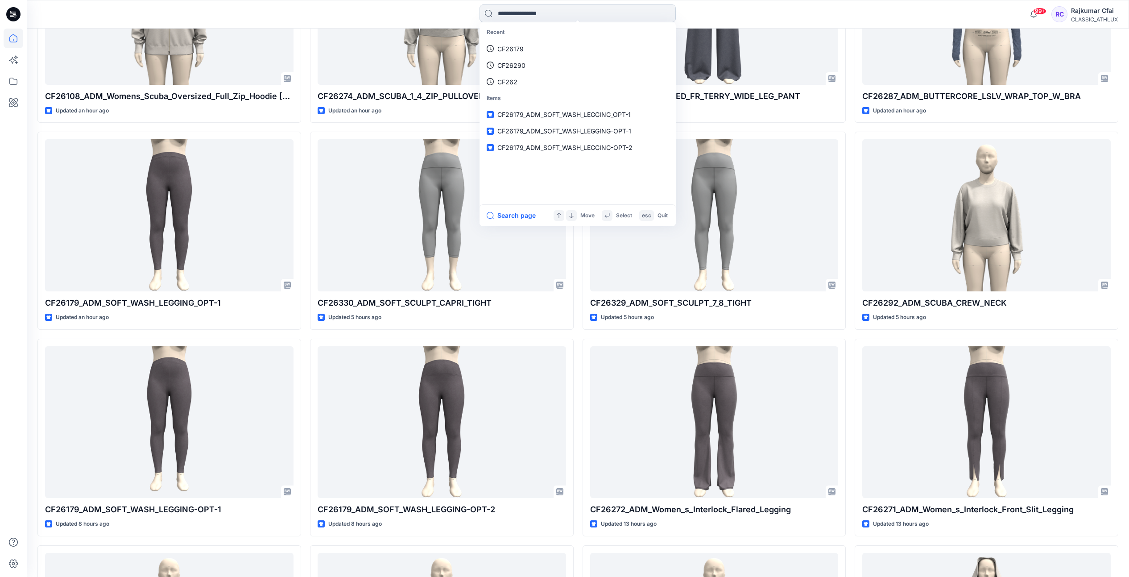
paste input "*******"
type input "*******"
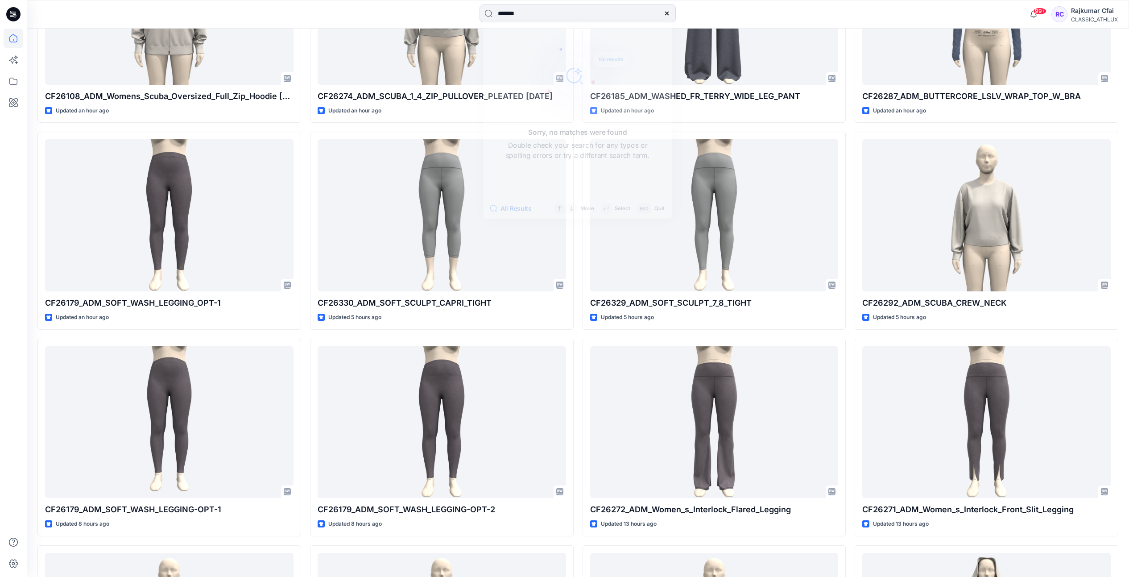
click at [13, 18] on icon at bounding box center [13, 14] width 14 height 14
